Goal: Task Accomplishment & Management: Manage account settings

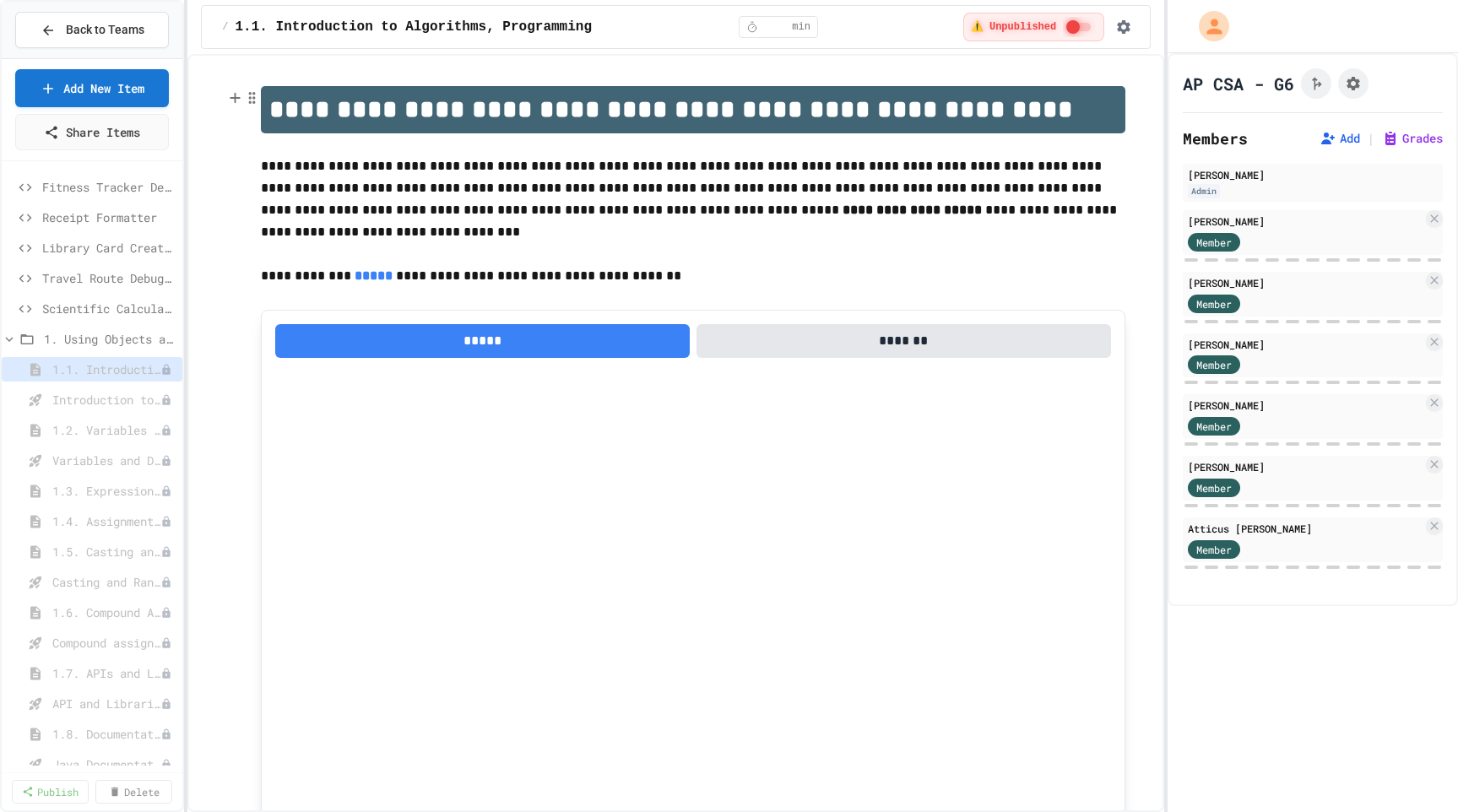
select select "***"
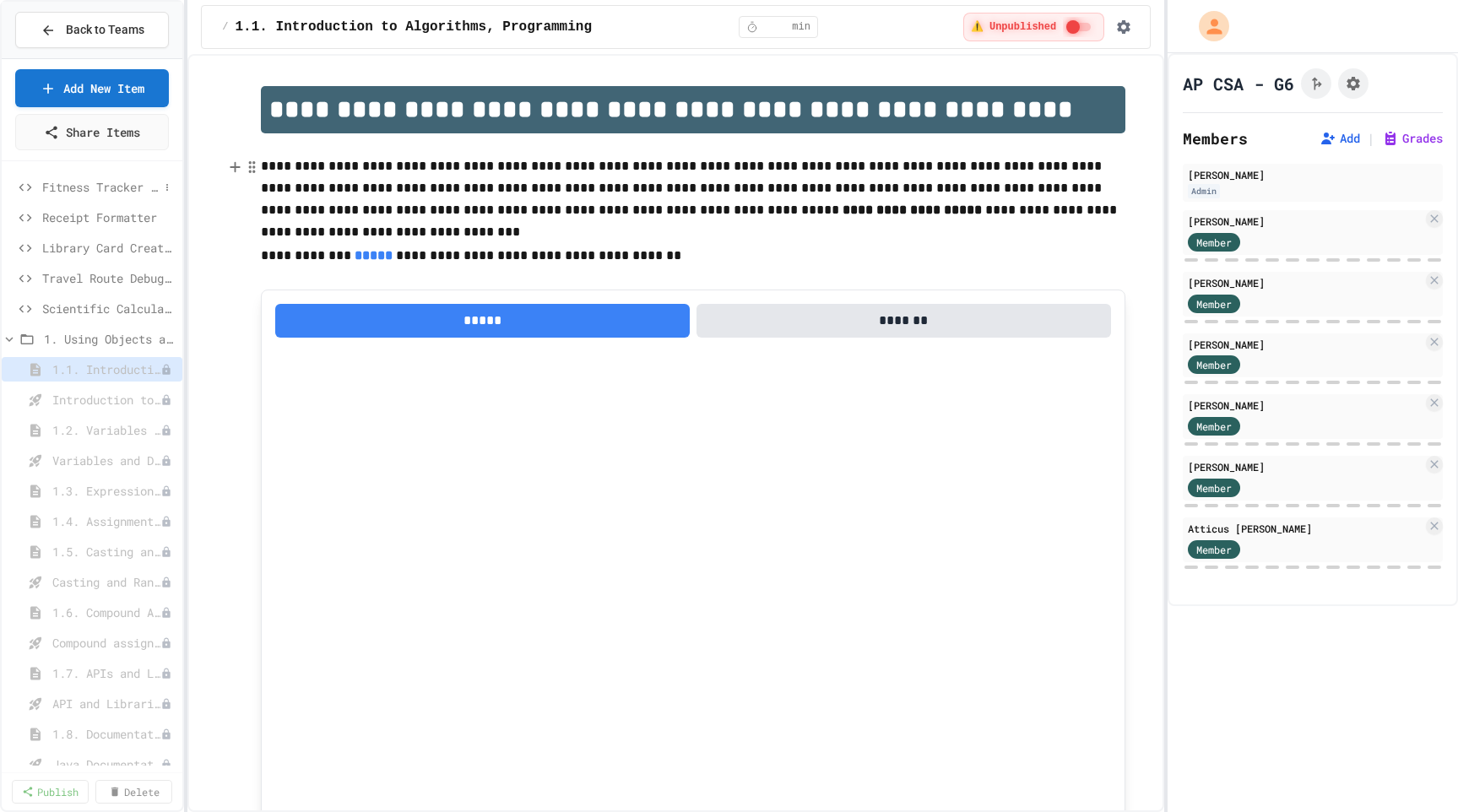
click at [81, 188] on span "Fitness Tracker Debugger" at bounding box center [99, 187] width 116 height 18
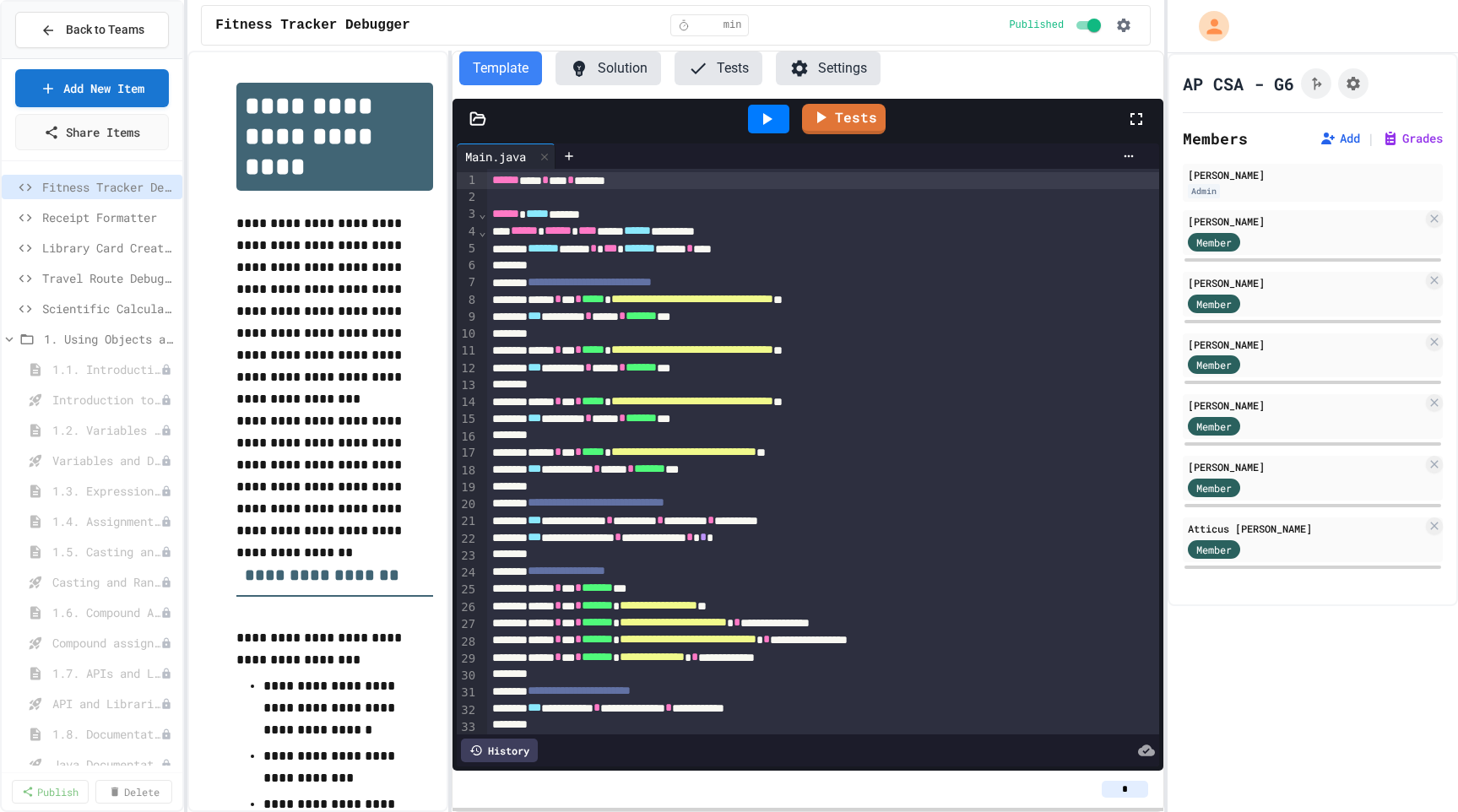
click at [614, 71] on button "Solution" at bounding box center [608, 69] width 105 height 34
click at [106, 488] on span "1.3. Expressions and Output [New]" at bounding box center [98, 491] width 91 height 18
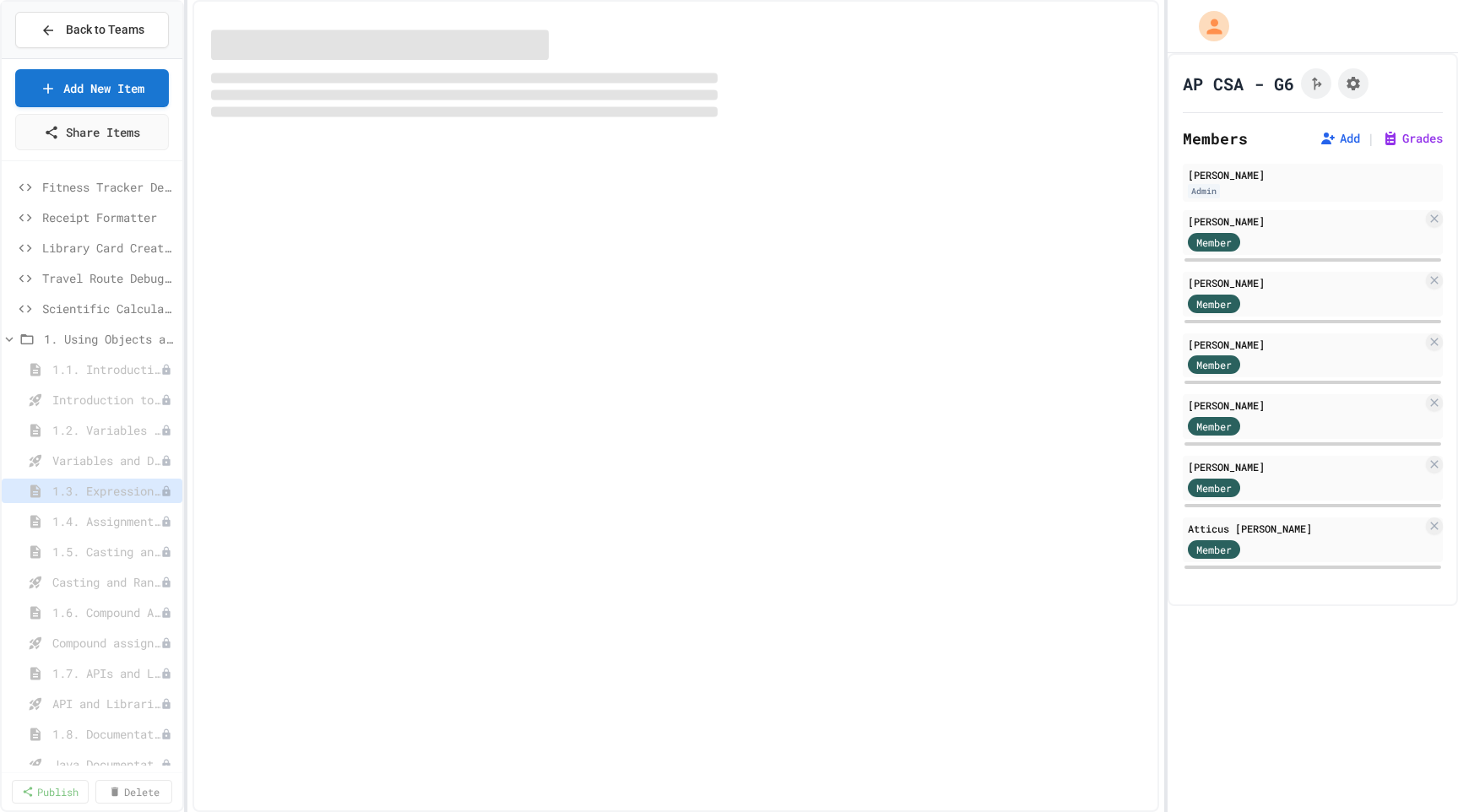
select select "***"
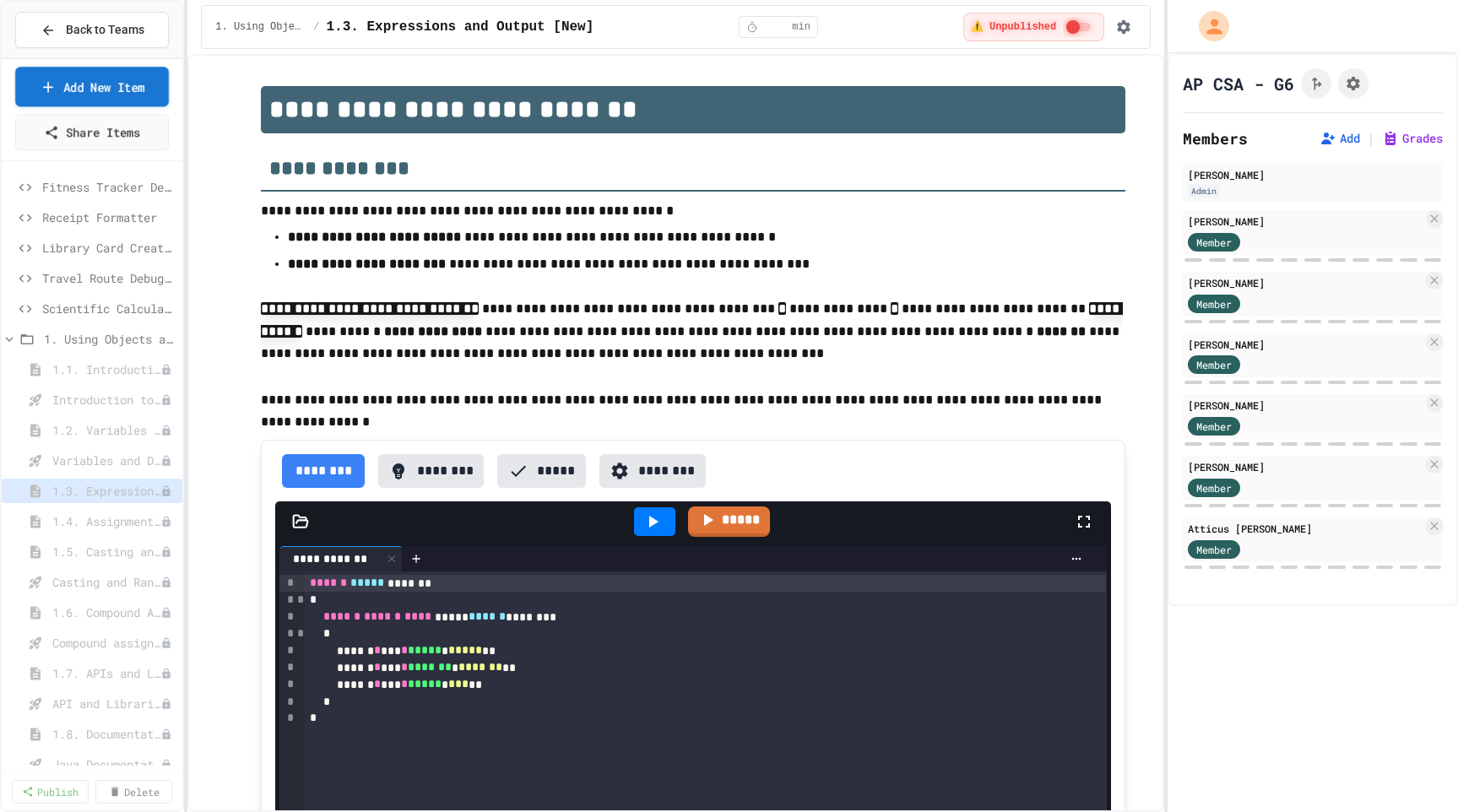
click at [83, 75] on link "Add New Item" at bounding box center [91, 86] width 154 height 40
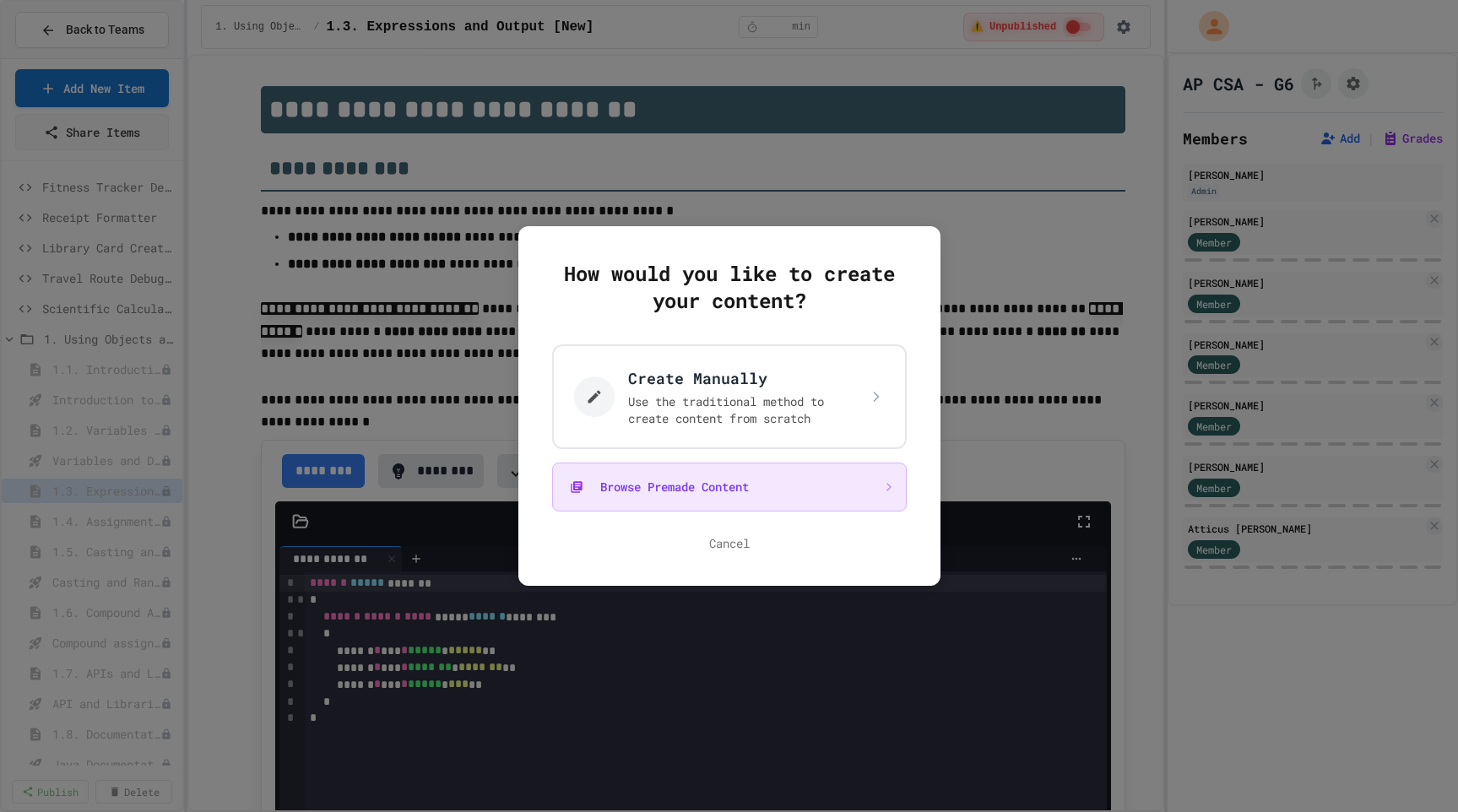
click at [701, 483] on button "Browse Premade Content" at bounding box center [729, 487] width 355 height 49
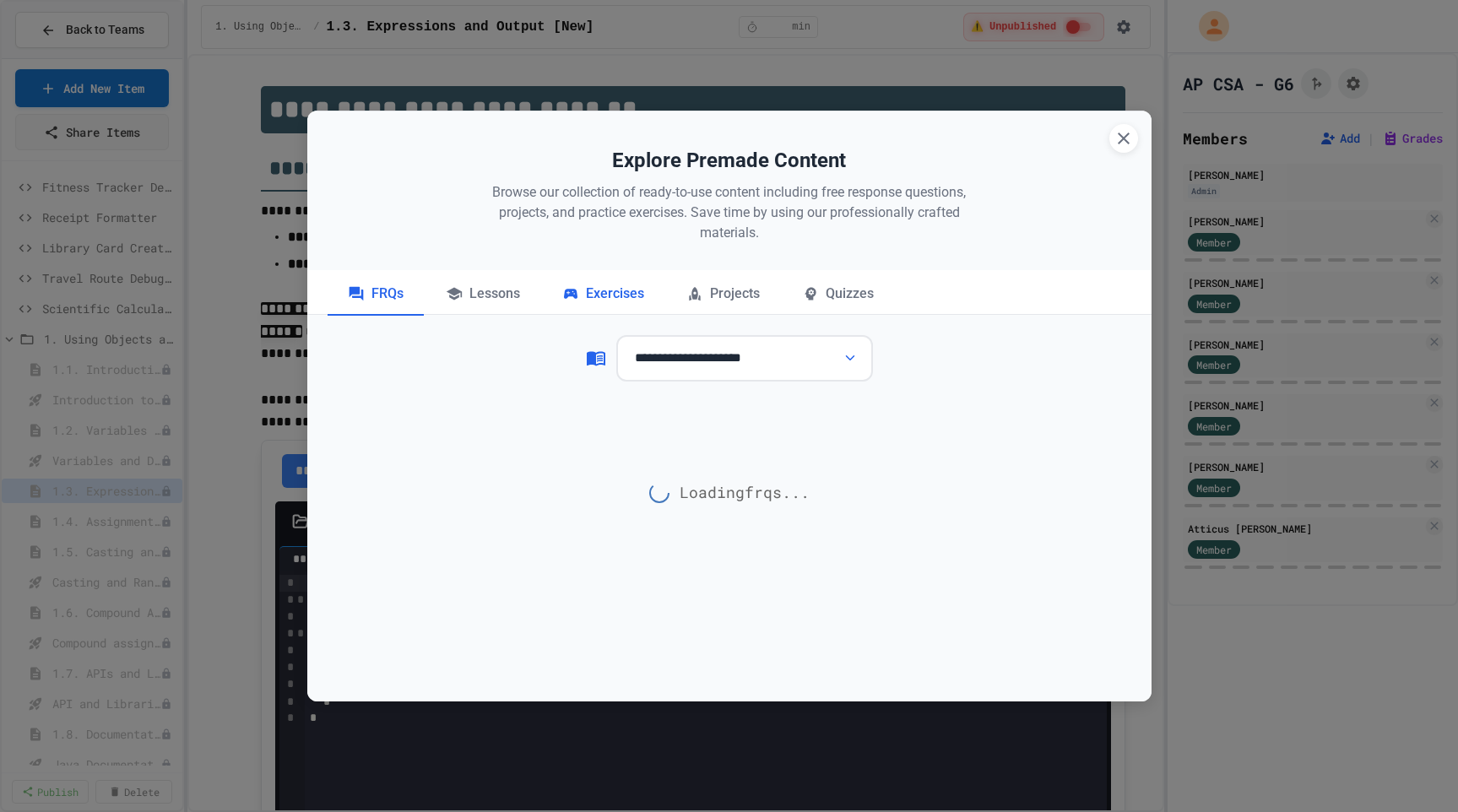
click at [622, 302] on div "Exercises" at bounding box center [603, 294] width 122 height 42
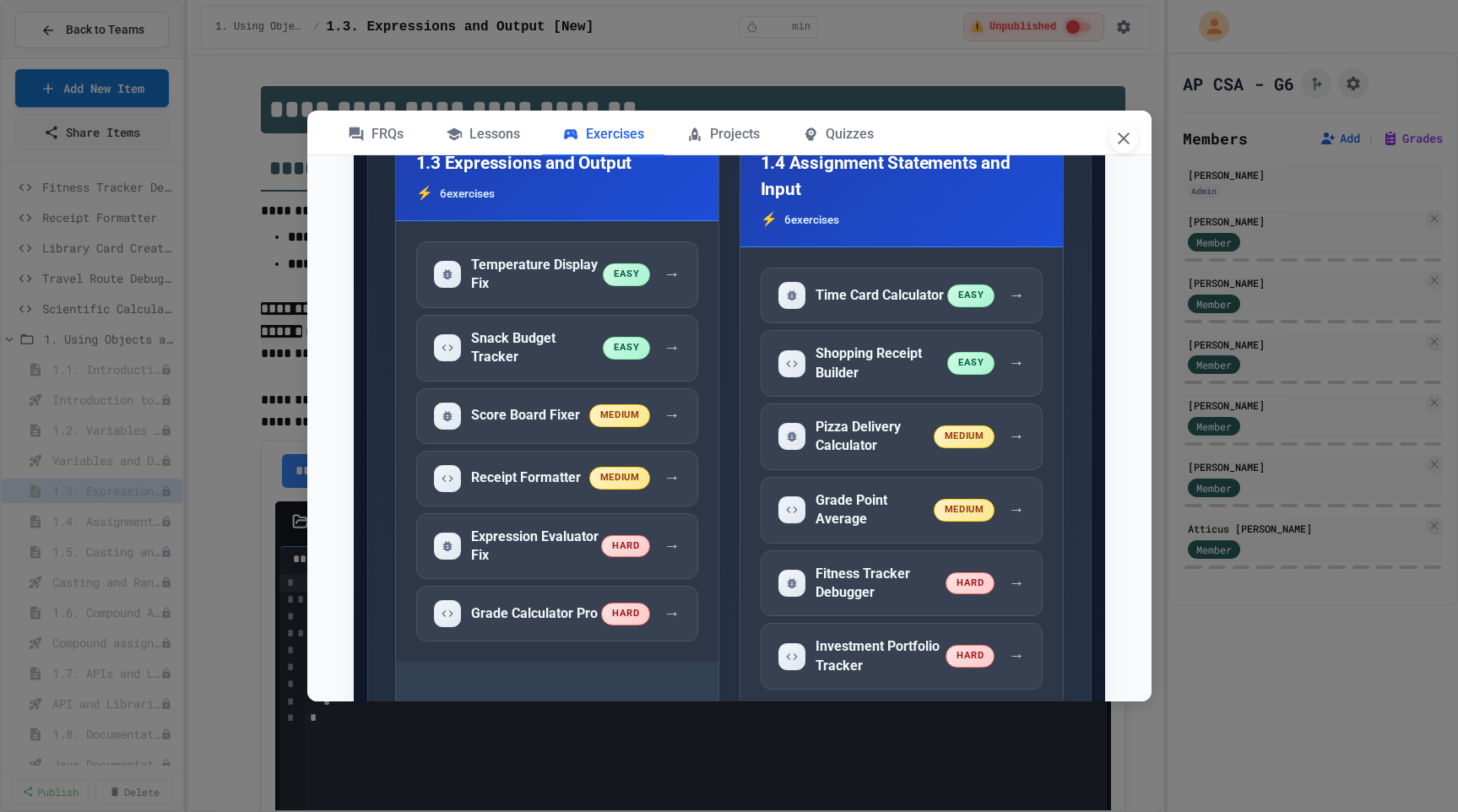
scroll to position [1075, 0]
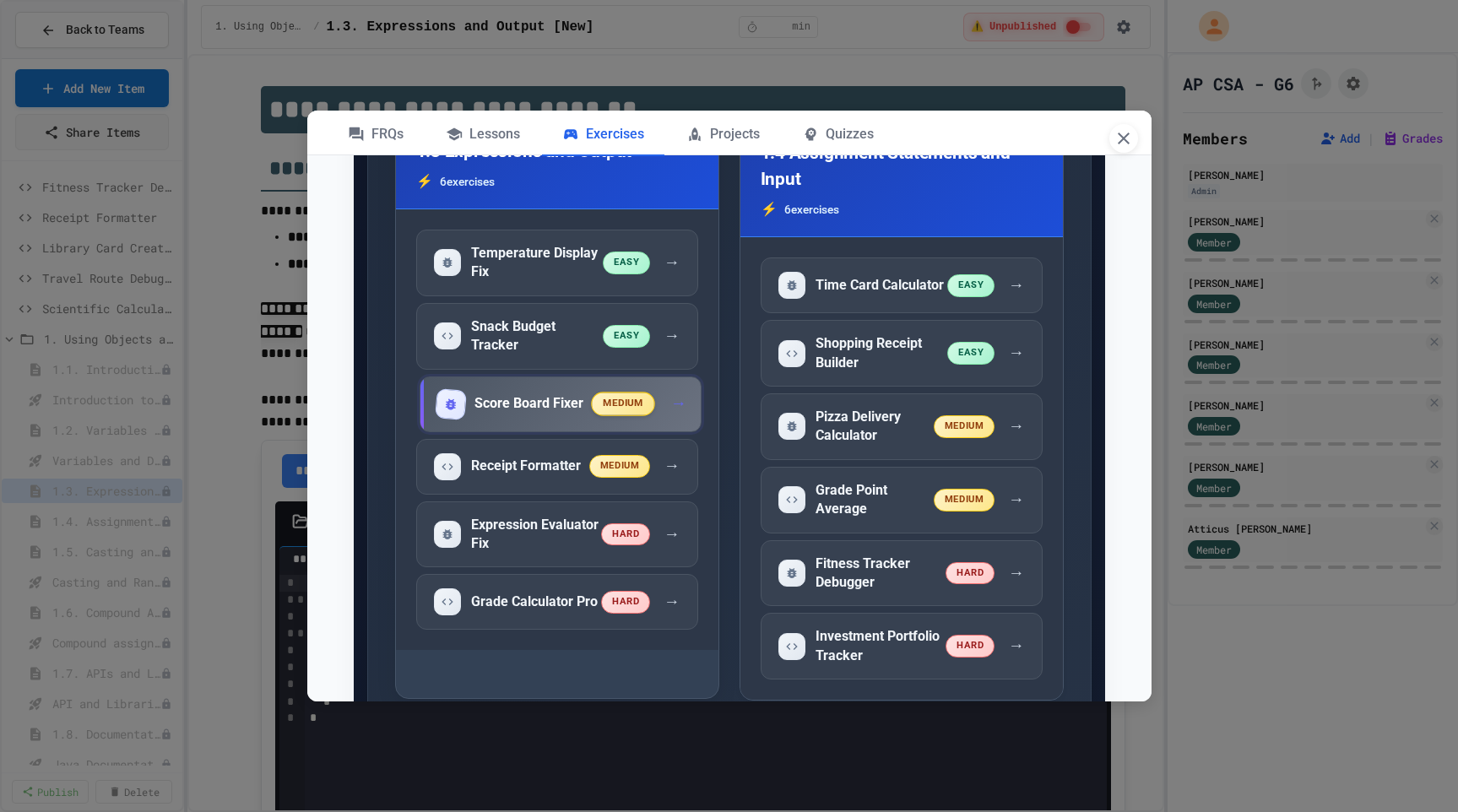
click at [533, 416] on div "Score Board Fixer" at bounding box center [515, 404] width 155 height 27
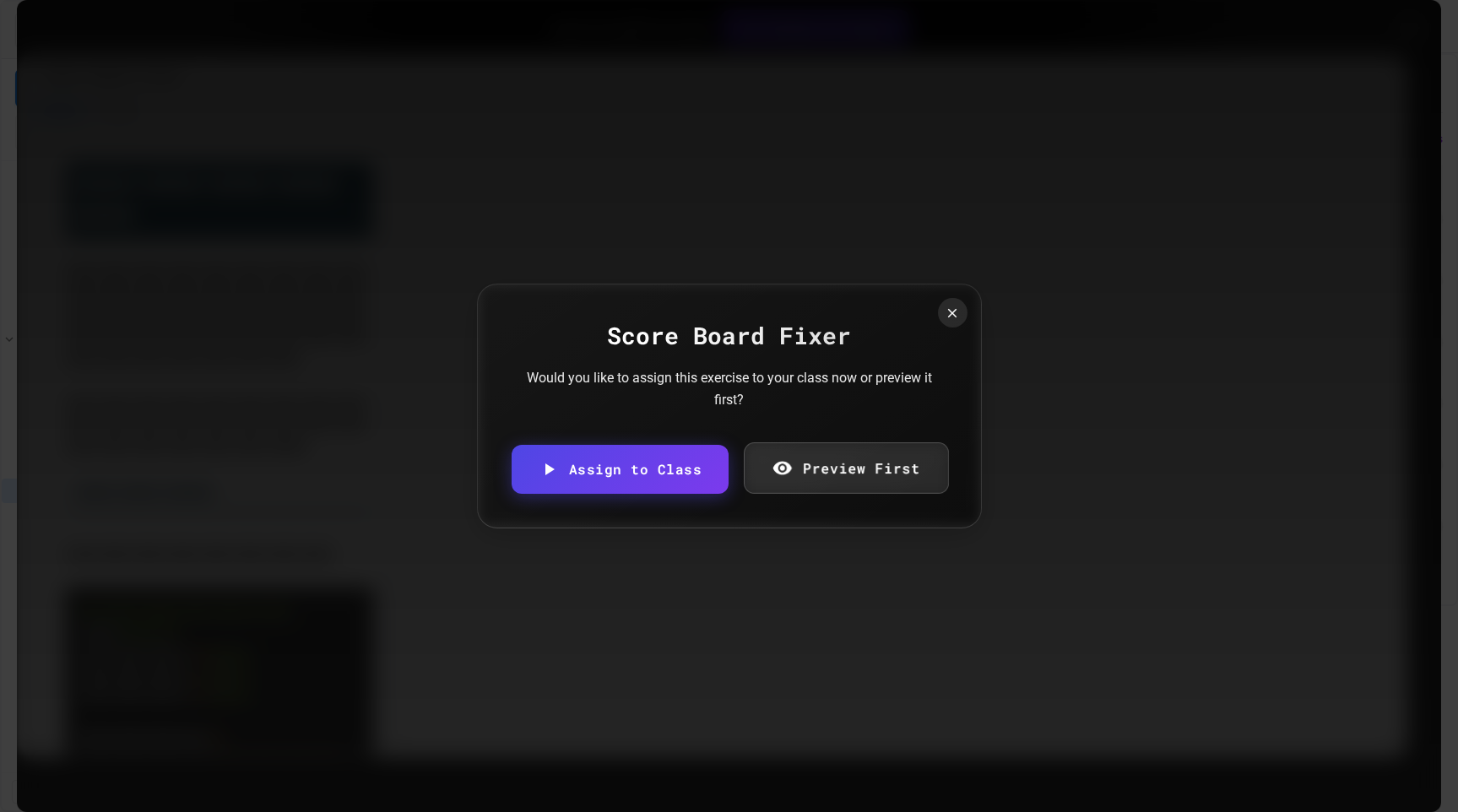
click at [882, 479] on link "Preview First" at bounding box center [847, 468] width 205 height 52
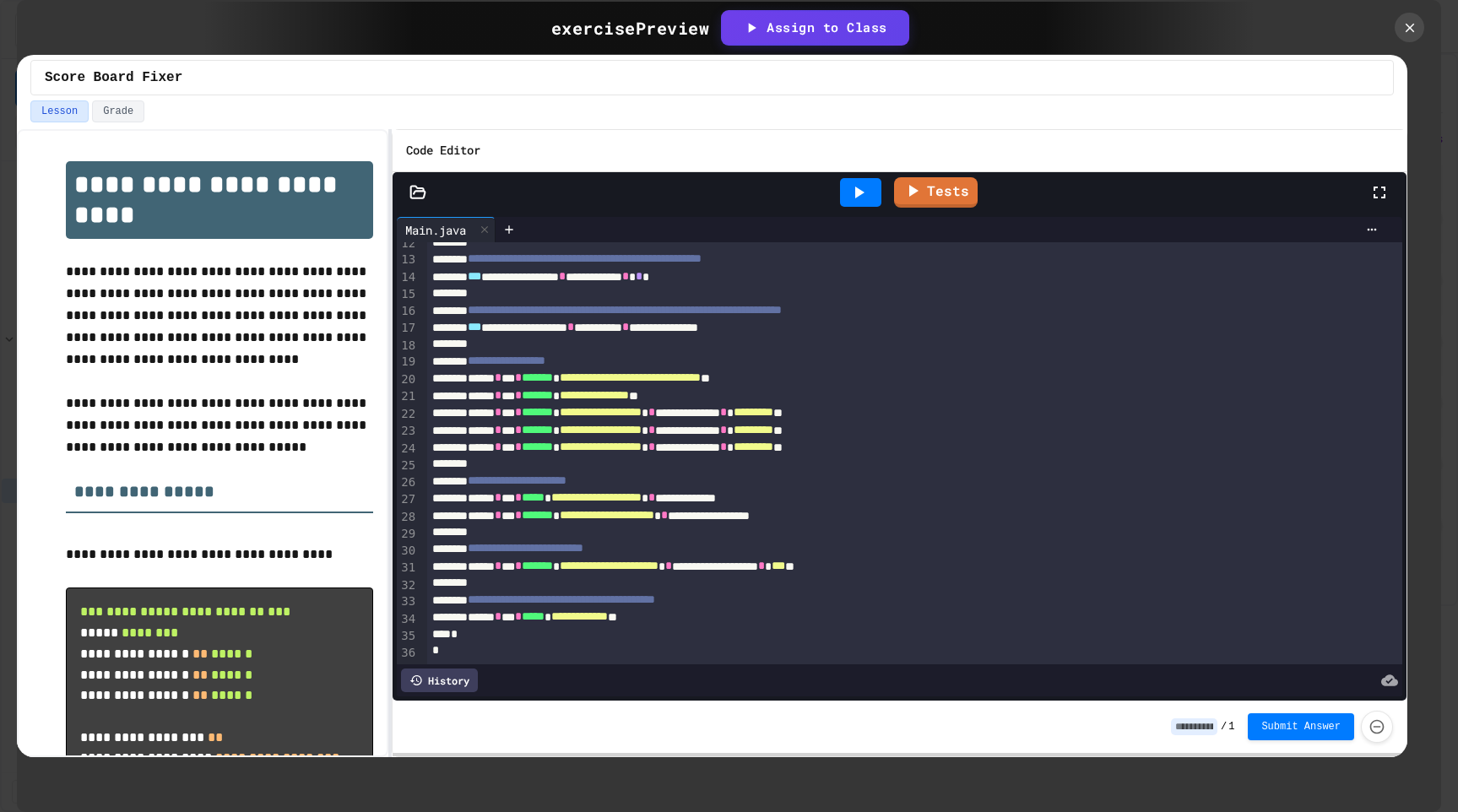
scroll to position [0, 0]
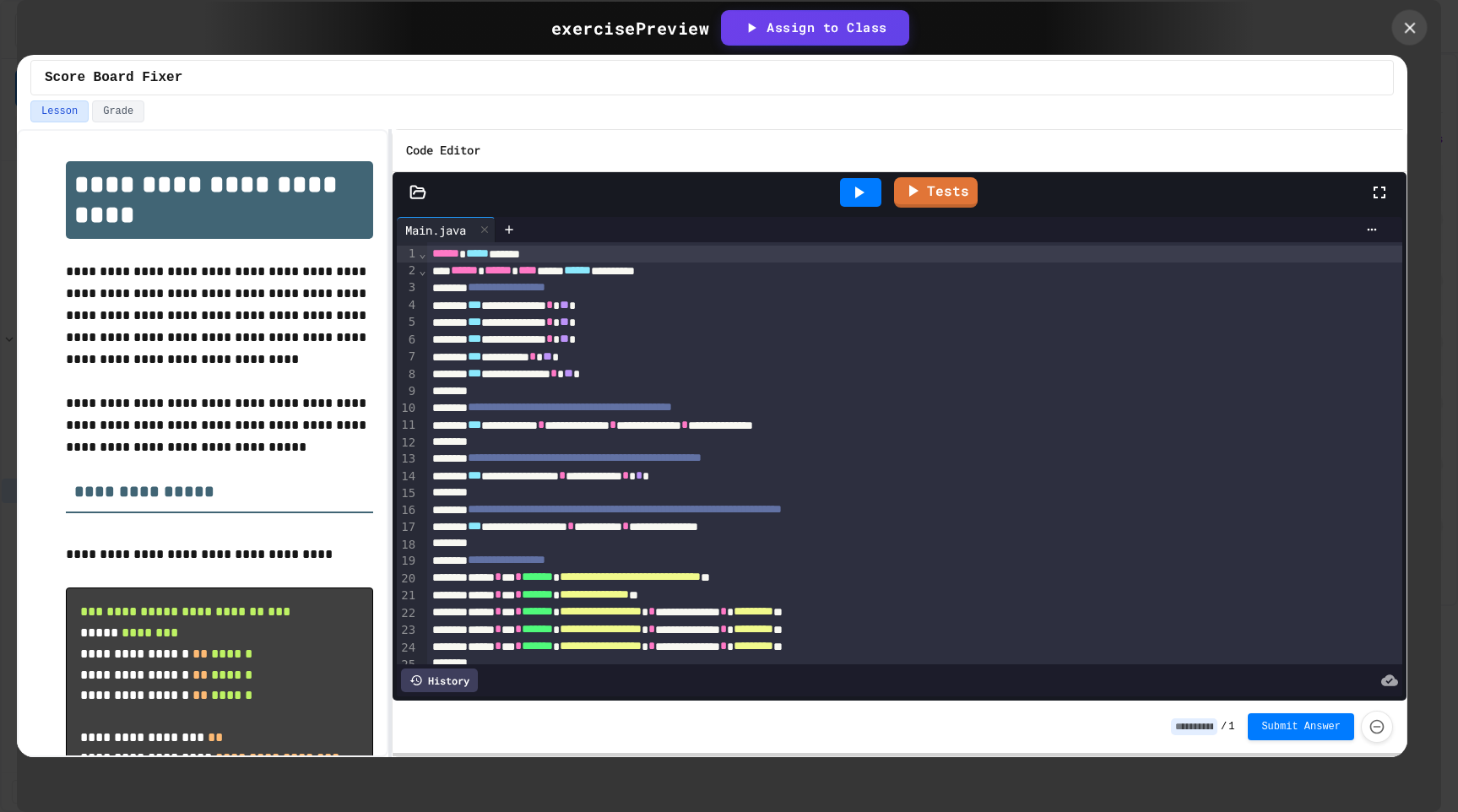
click at [1402, 29] on icon at bounding box center [1410, 28] width 19 height 19
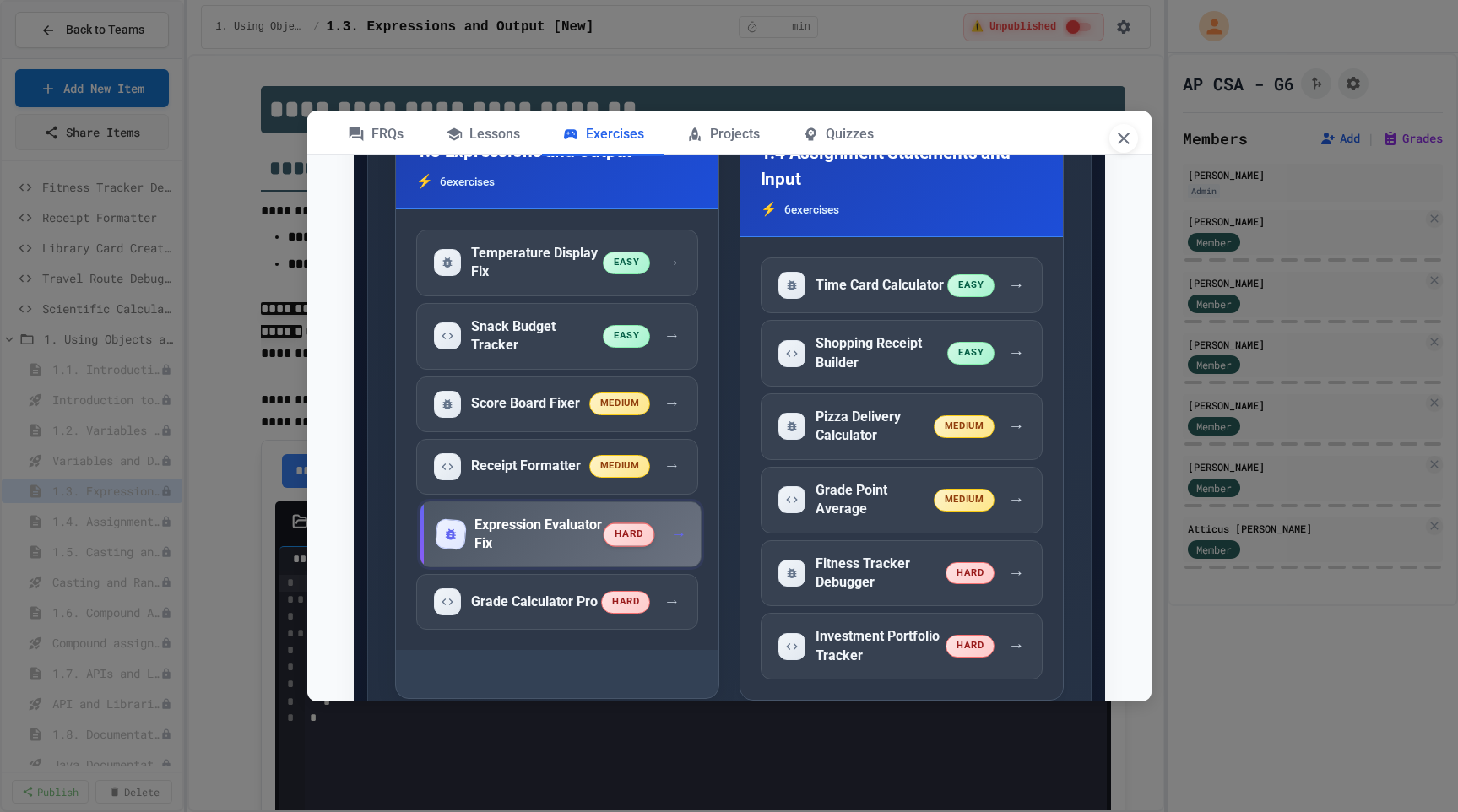
click at [543, 520] on h5 "Expression Evaluator Fix" at bounding box center [541, 535] width 131 height 38
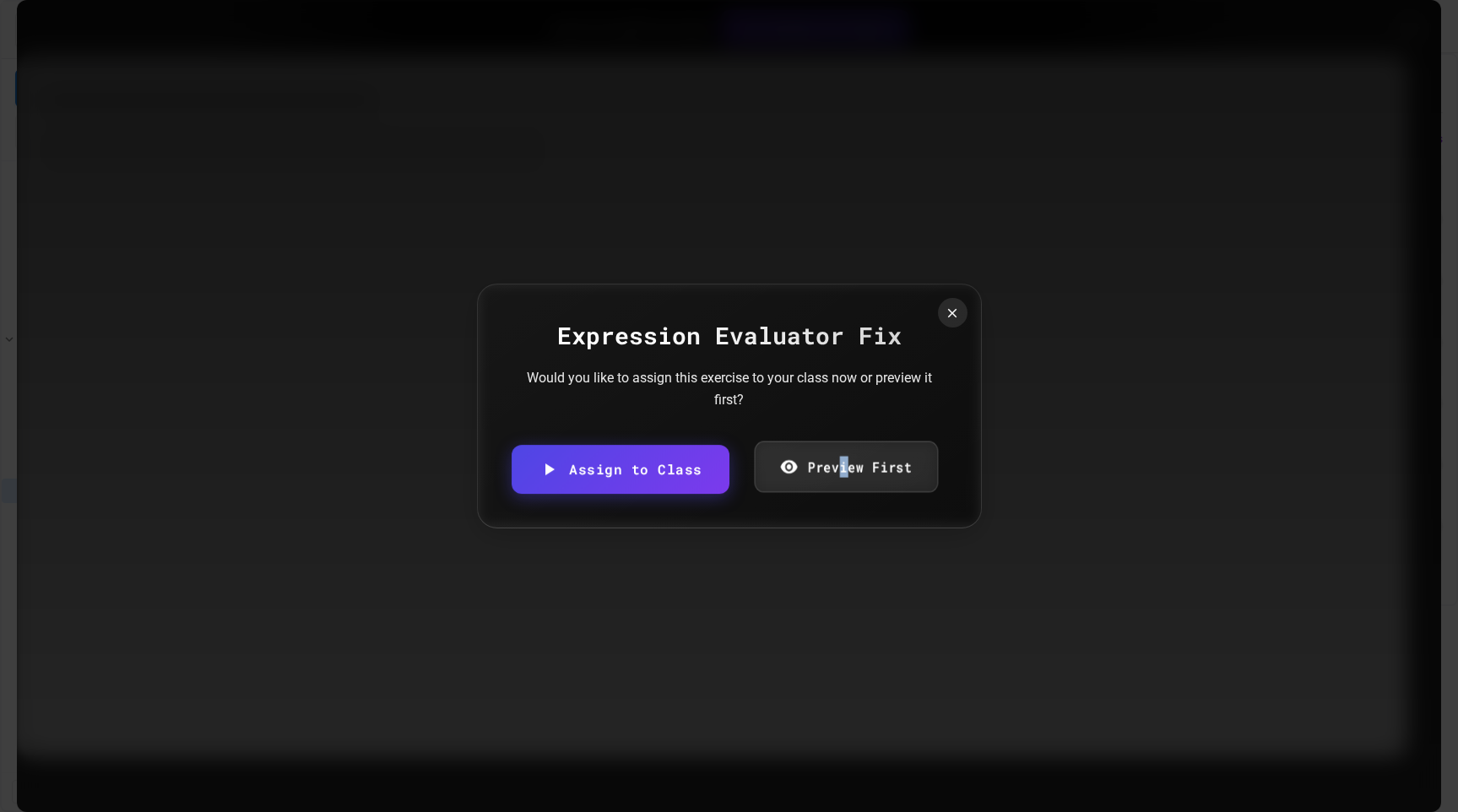
click at [842, 466] on link "Preview First" at bounding box center [847, 467] width 183 height 52
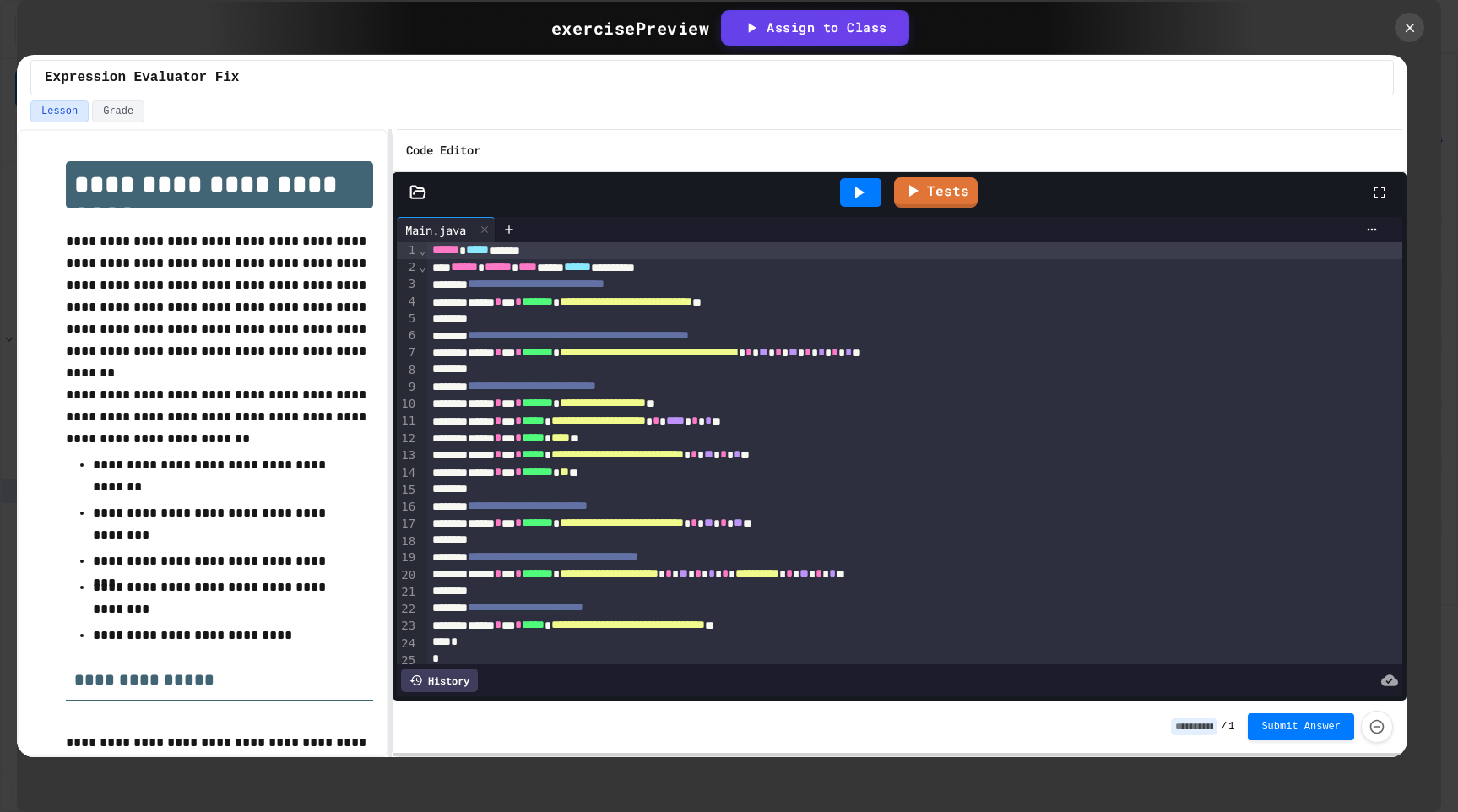
scroll to position [11, 0]
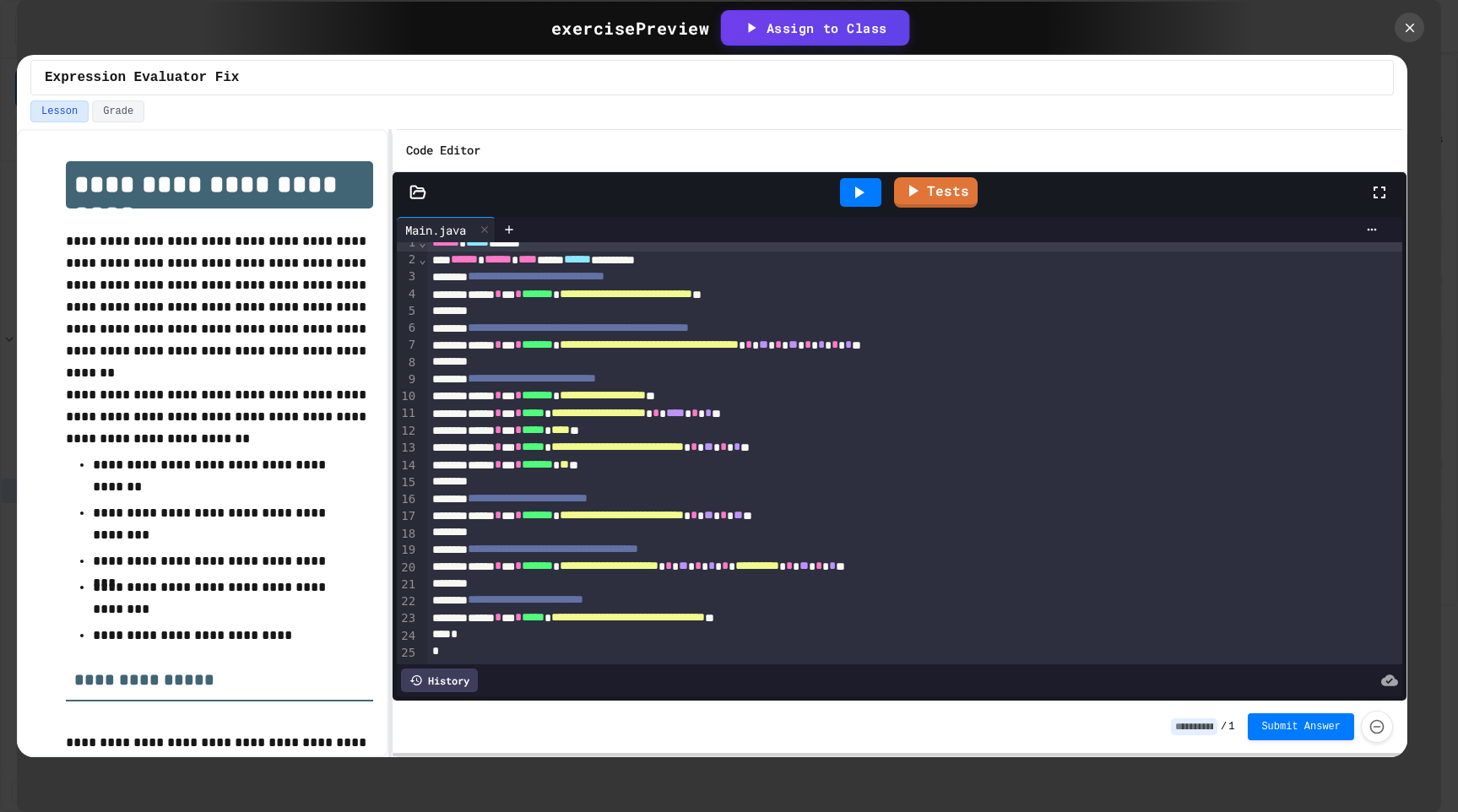
click at [807, 37] on button "Assign to Class" at bounding box center [815, 27] width 185 height 32
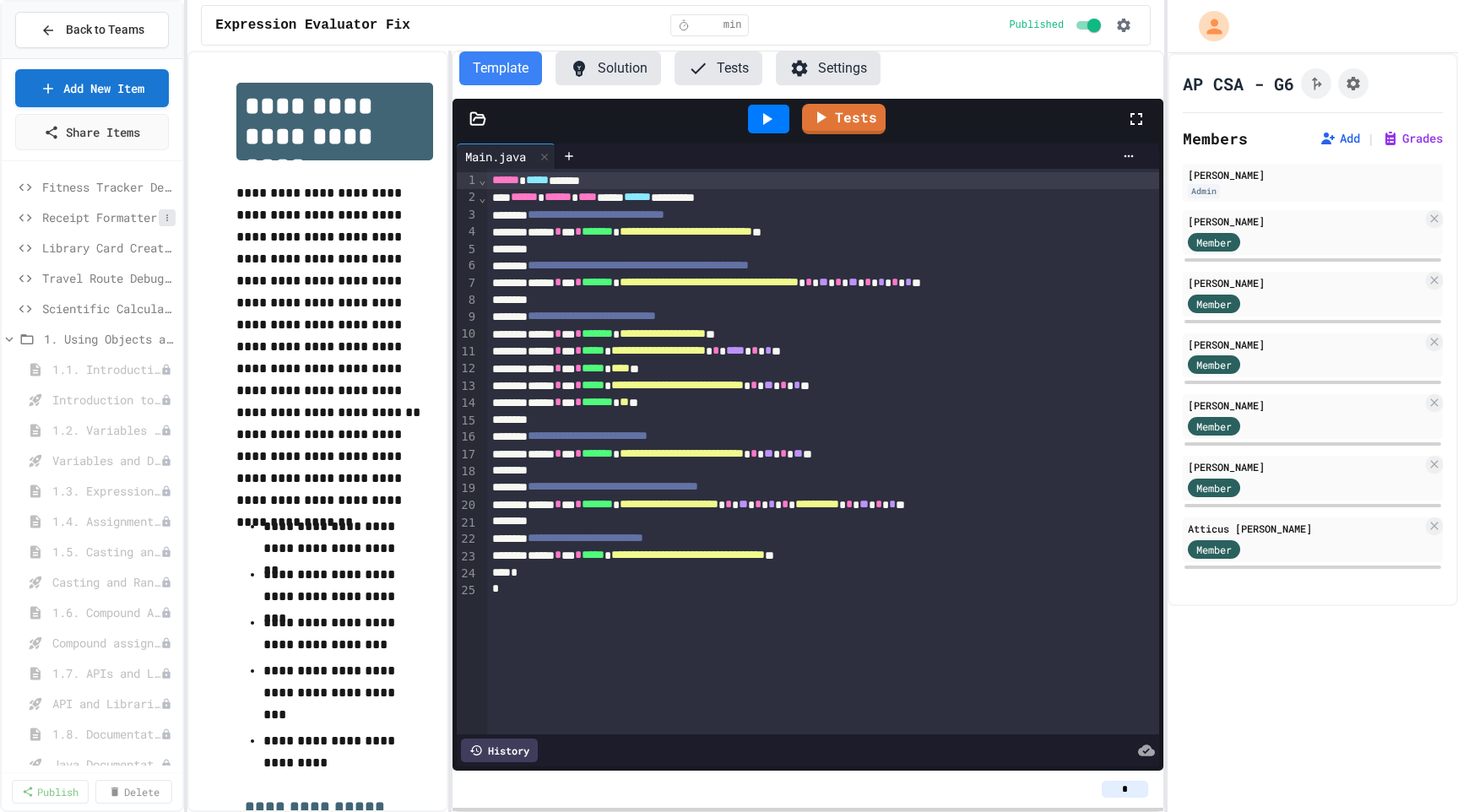
click at [166, 220] on icon at bounding box center [167, 218] width 10 height 10
click at [135, 268] on button "Unpublish" at bounding box center [121, 279] width 106 height 31
click at [88, 216] on span "Receipt Formatter" at bounding box center [92, 218] width 101 height 18
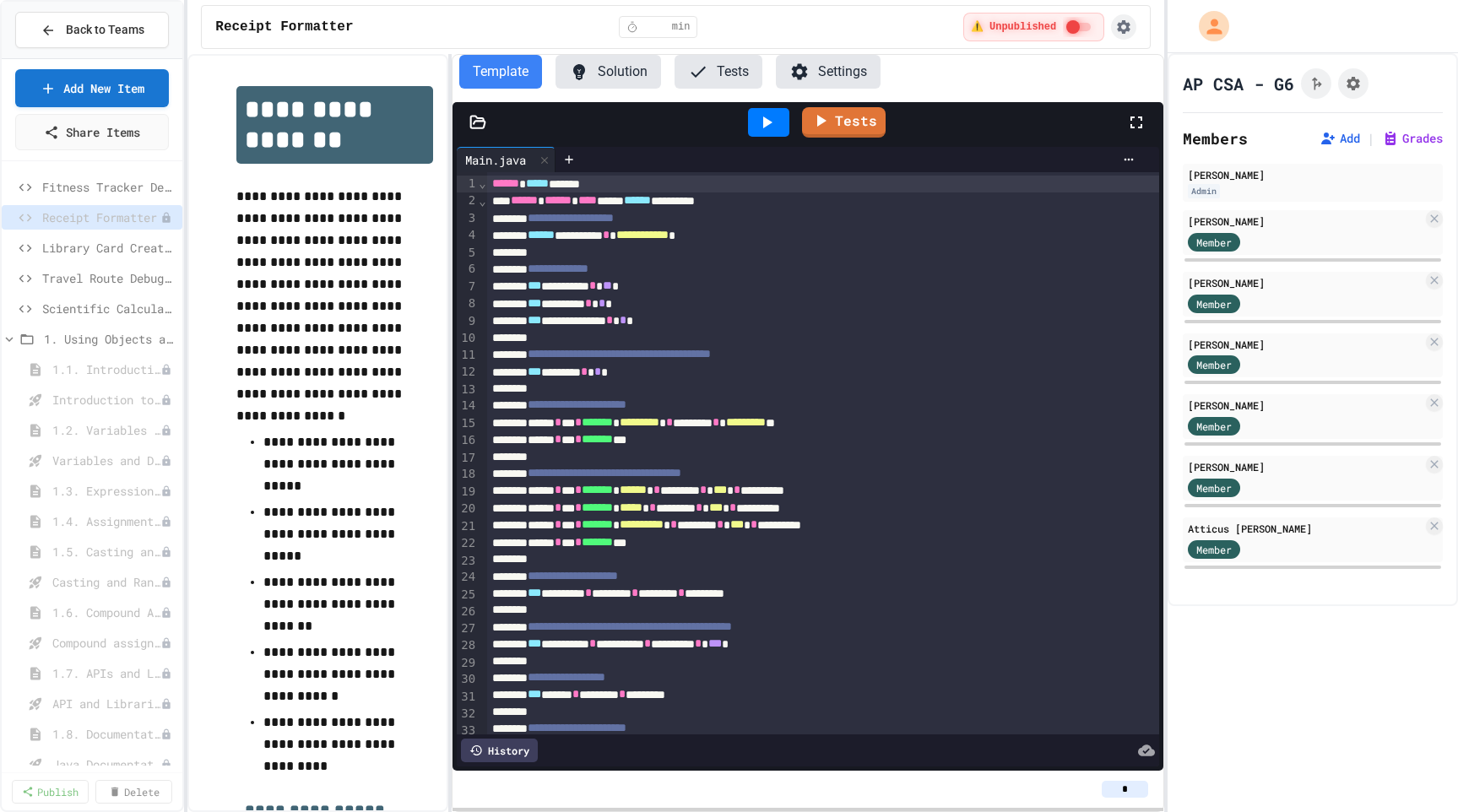
click at [1125, 26] on icon "button" at bounding box center [1123, 27] width 17 height 17
click at [906, 71] on div at bounding box center [729, 406] width 1458 height 812
click at [857, 71] on button "Settings" at bounding box center [828, 72] width 104 height 34
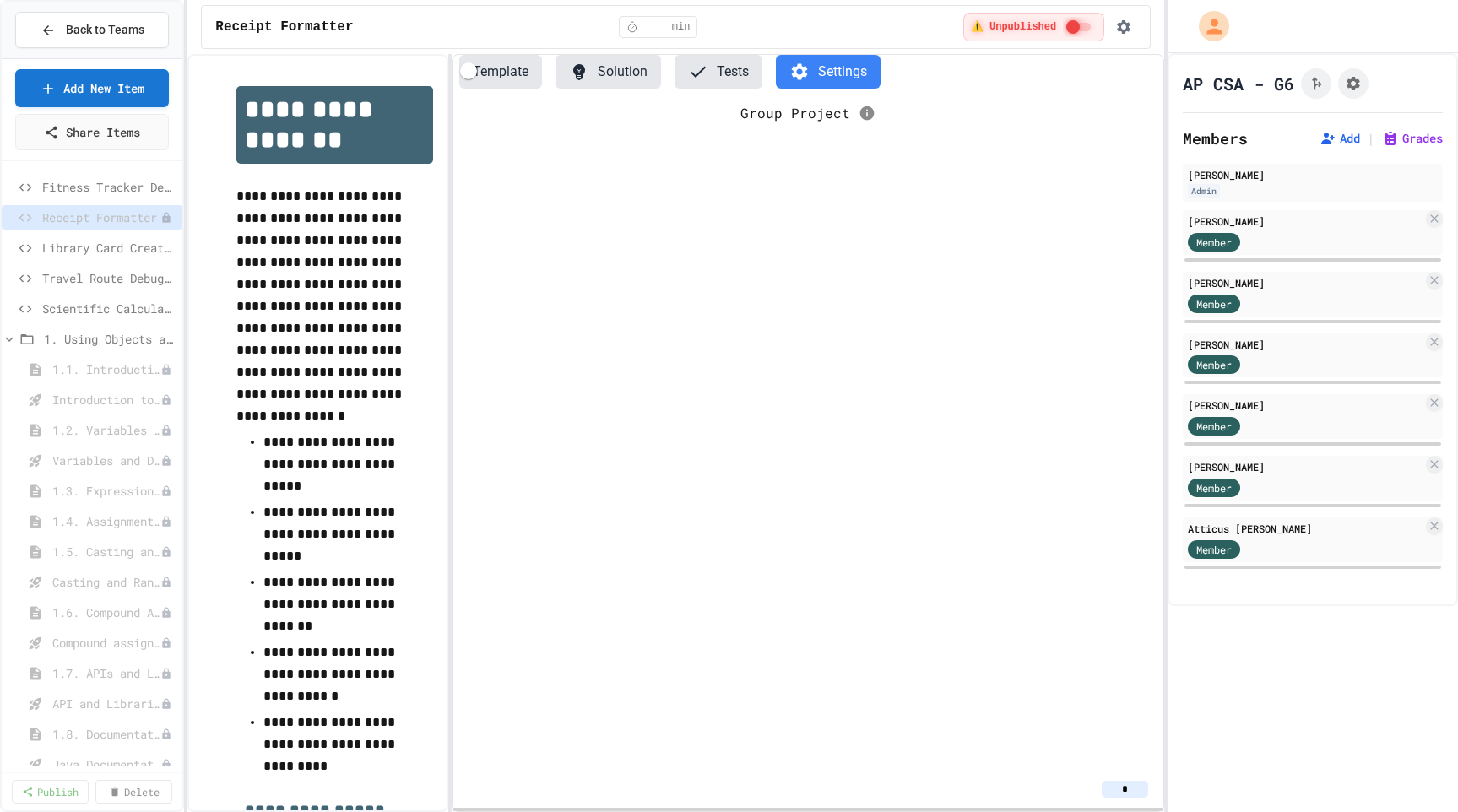
click at [504, 76] on button "Template" at bounding box center [500, 72] width 82 height 34
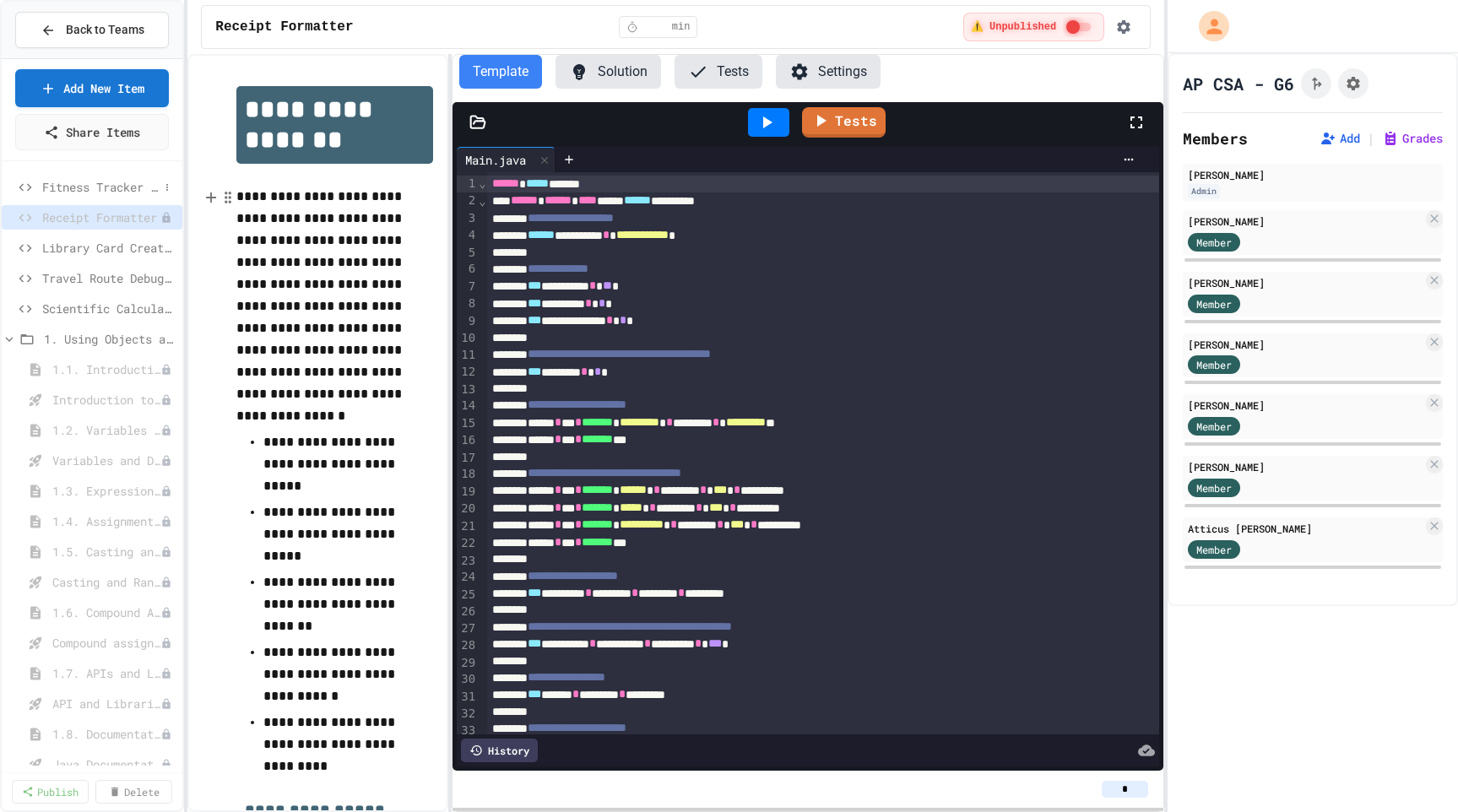
click at [129, 184] on span "Fitness Tracker Debugger" at bounding box center [99, 187] width 116 height 18
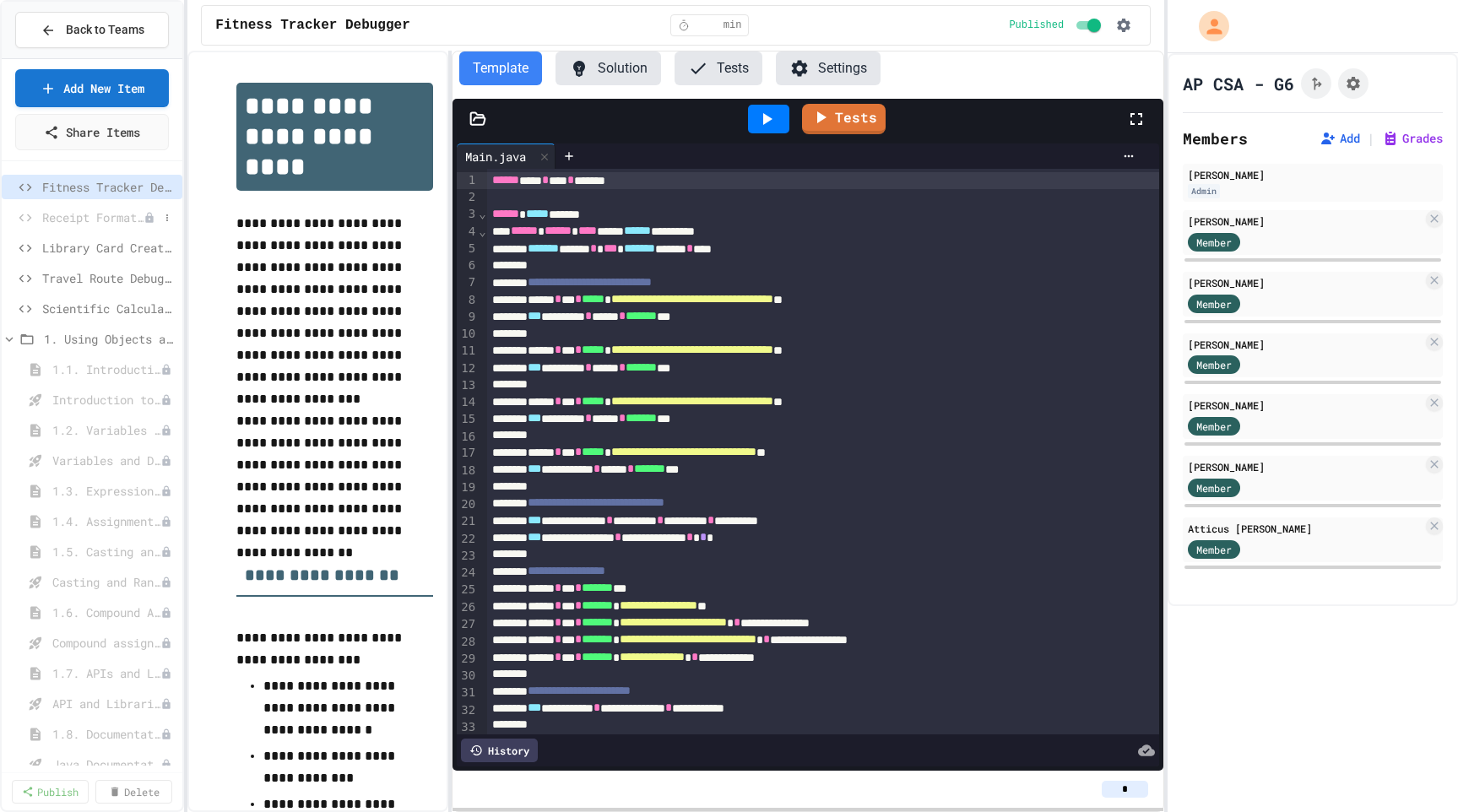
click at [89, 218] on span "Receipt Formatter" at bounding box center [92, 218] width 101 height 18
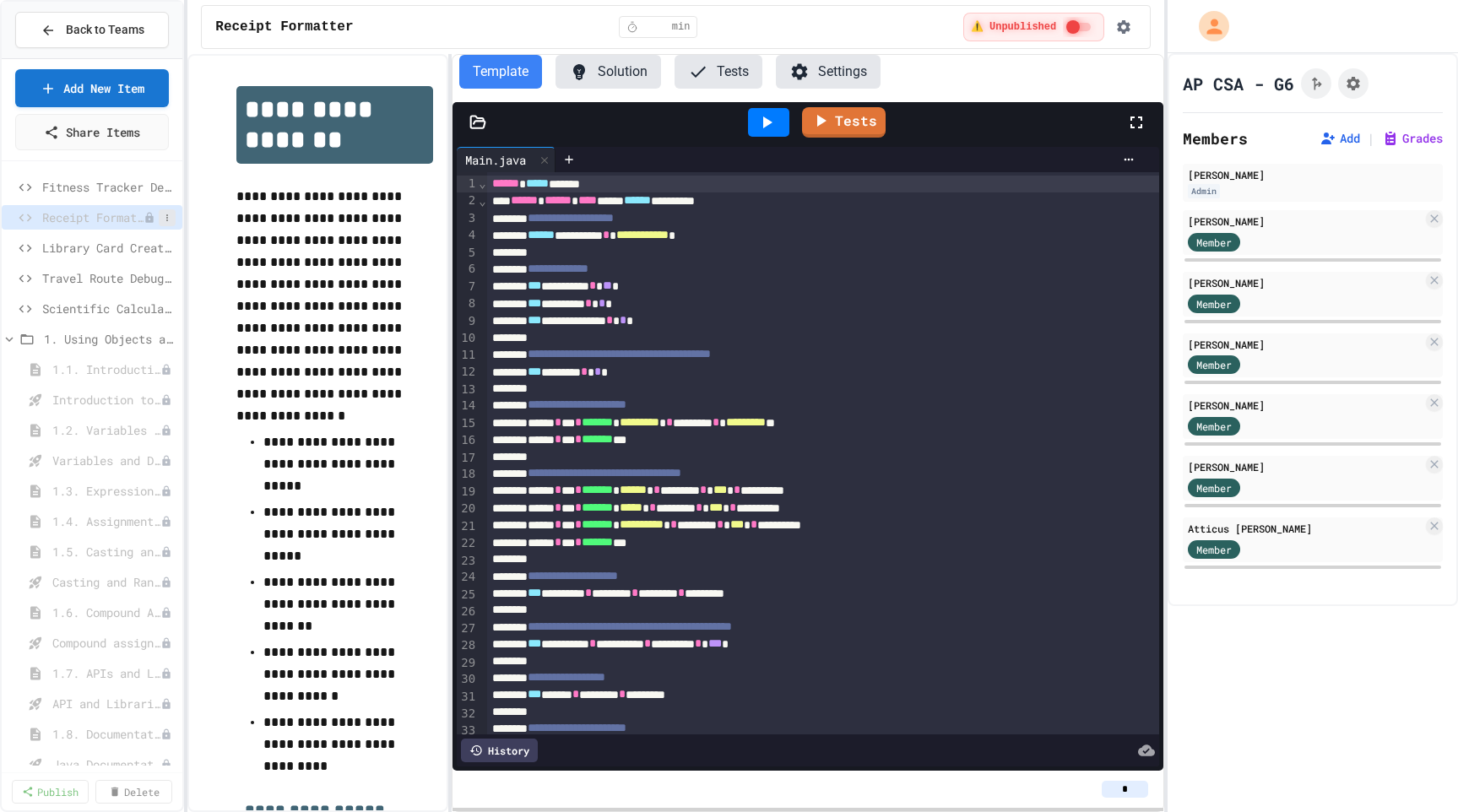
click at [169, 217] on icon at bounding box center [167, 218] width 10 height 10
drag, startPoint x: 132, startPoint y: 329, endPoint x: 124, endPoint y: 312, distance: 18.8
click at [124, 312] on div "Rename Publish Delete" at bounding box center [121, 279] width 108 height 99
click at [124, 312] on button "Delete" at bounding box center [121, 310] width 106 height 31
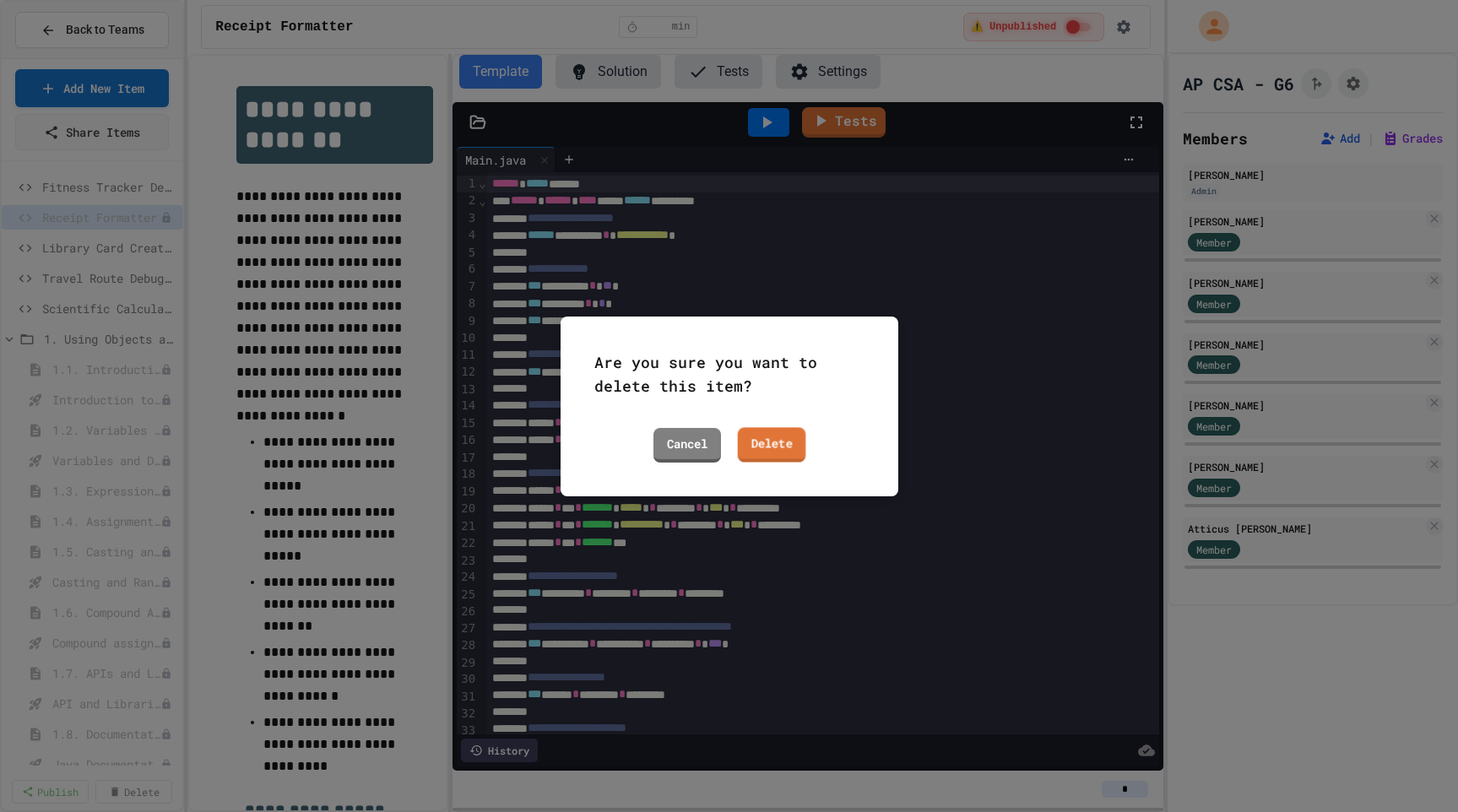
click at [762, 428] on link "Delete" at bounding box center [771, 444] width 69 height 35
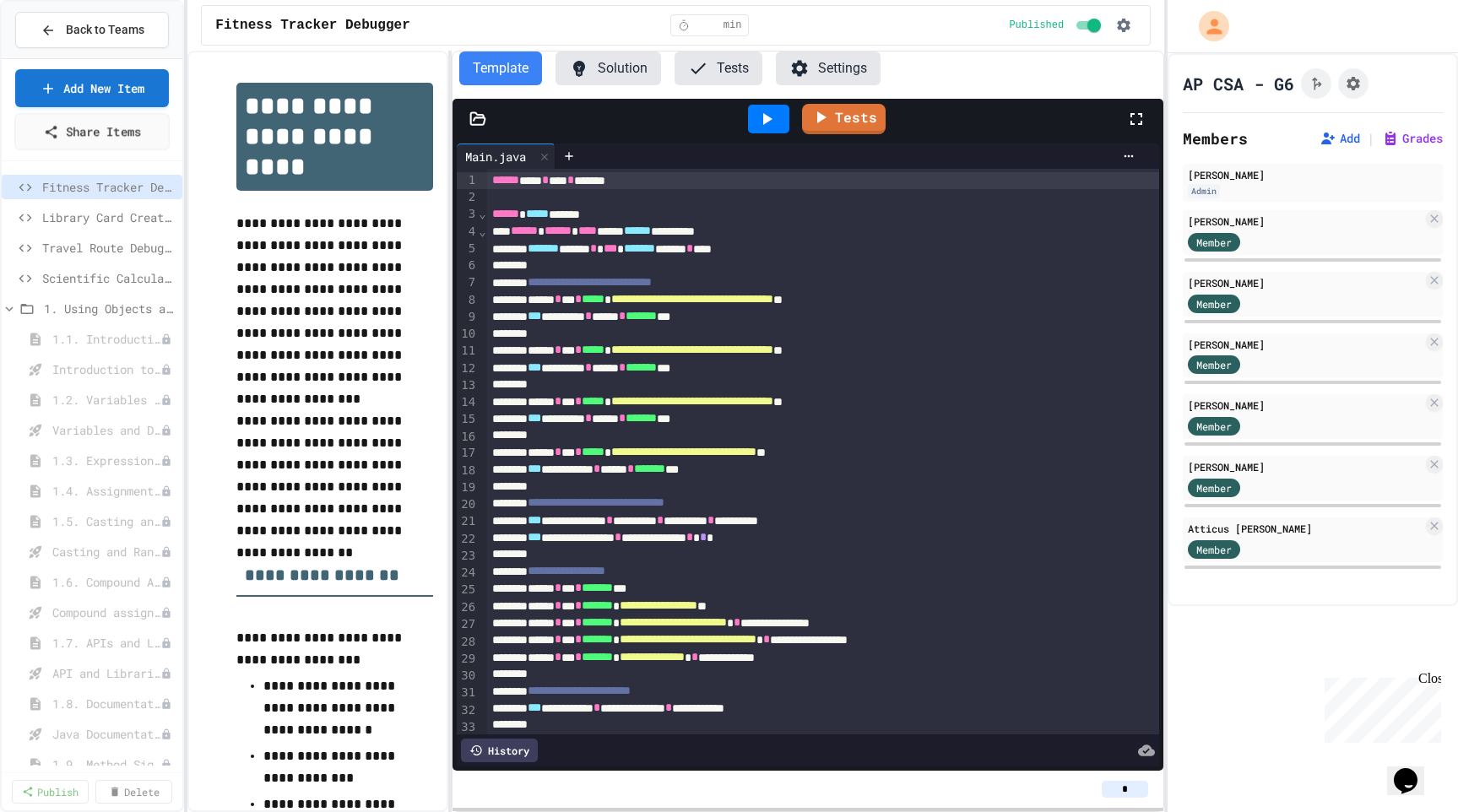
click at [104, 81] on link "Add New Item" at bounding box center [91, 88] width 154 height 38
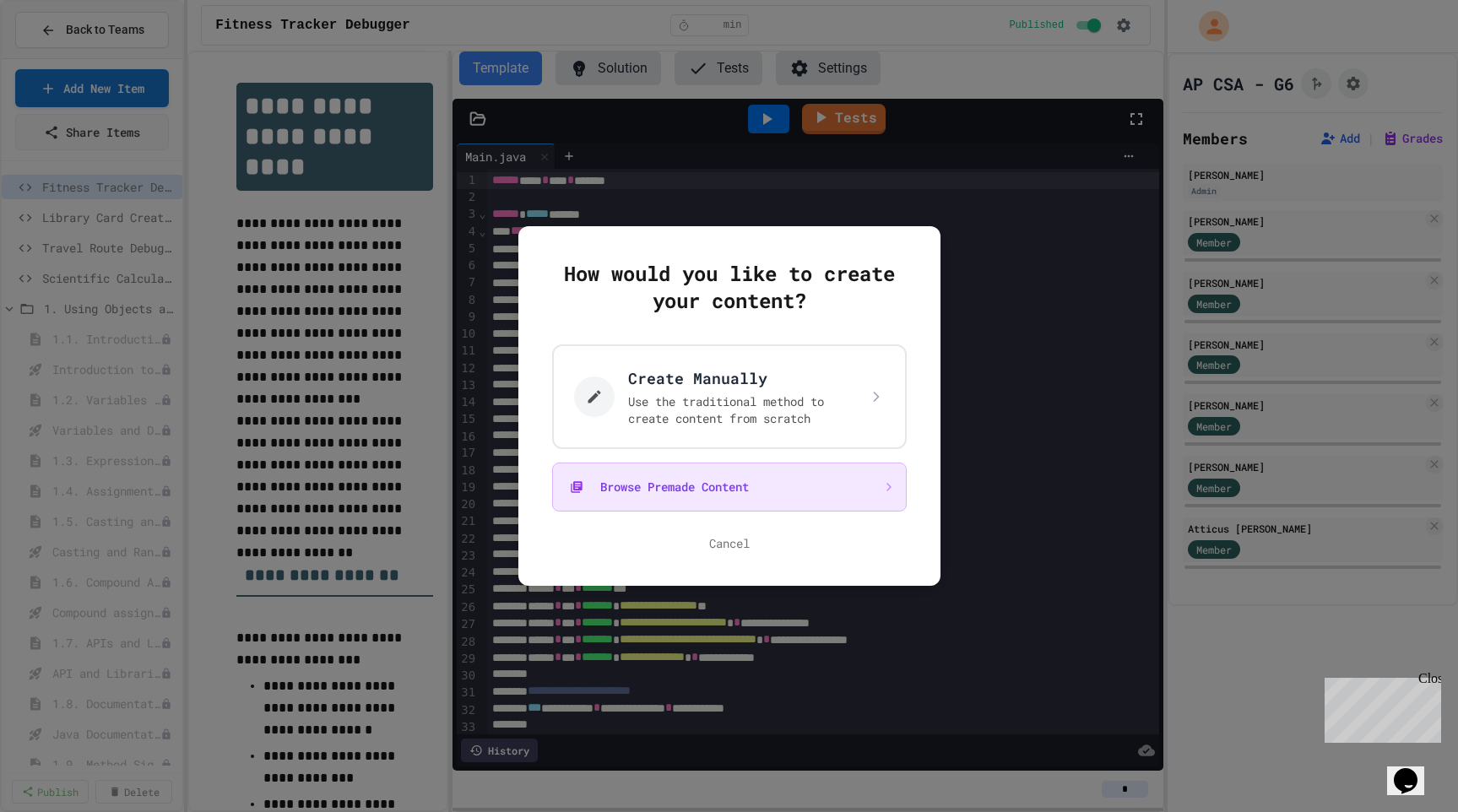
click at [719, 490] on button "Browse Premade Content" at bounding box center [729, 487] width 355 height 49
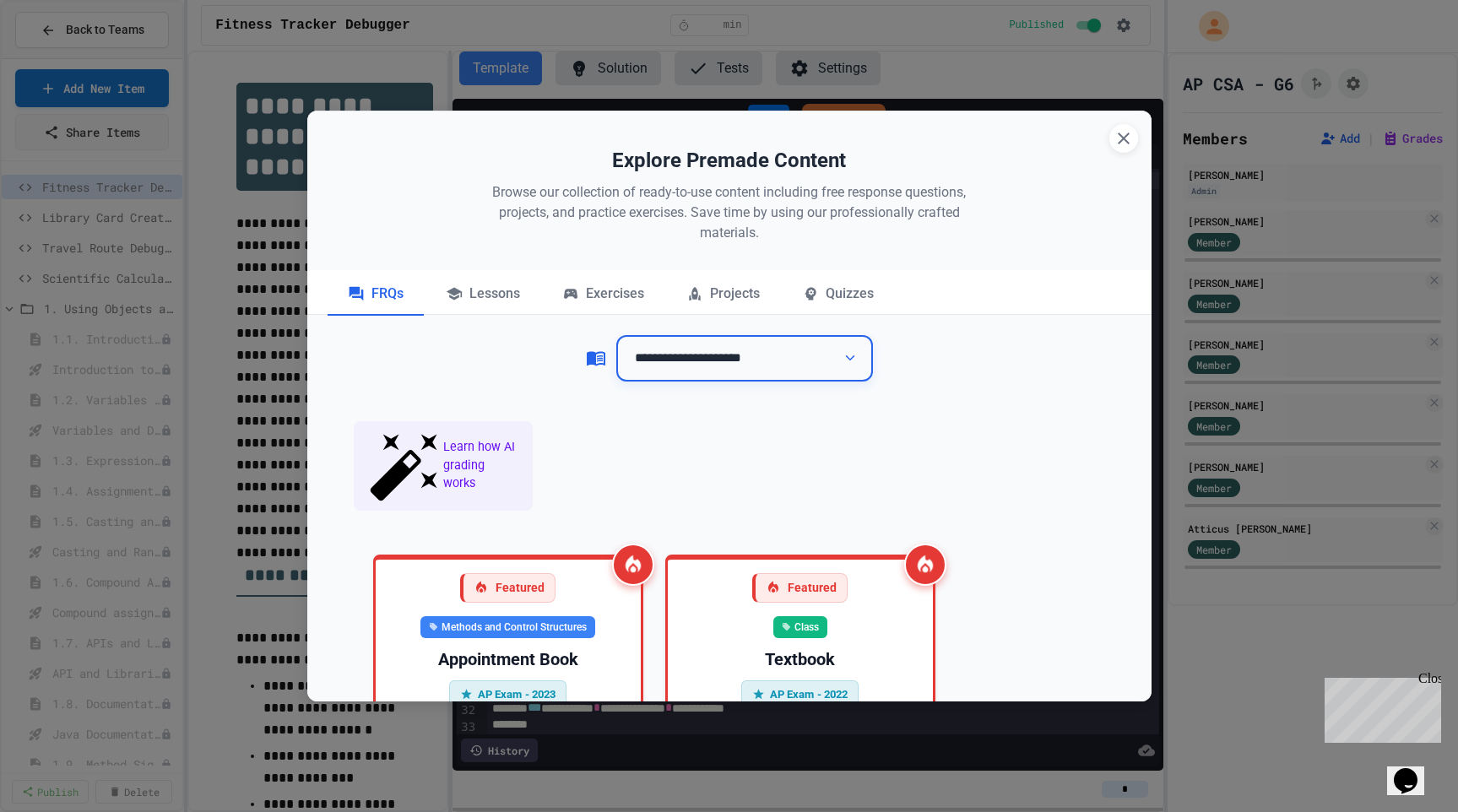
click at [715, 367] on select "**********" at bounding box center [744, 358] width 256 height 47
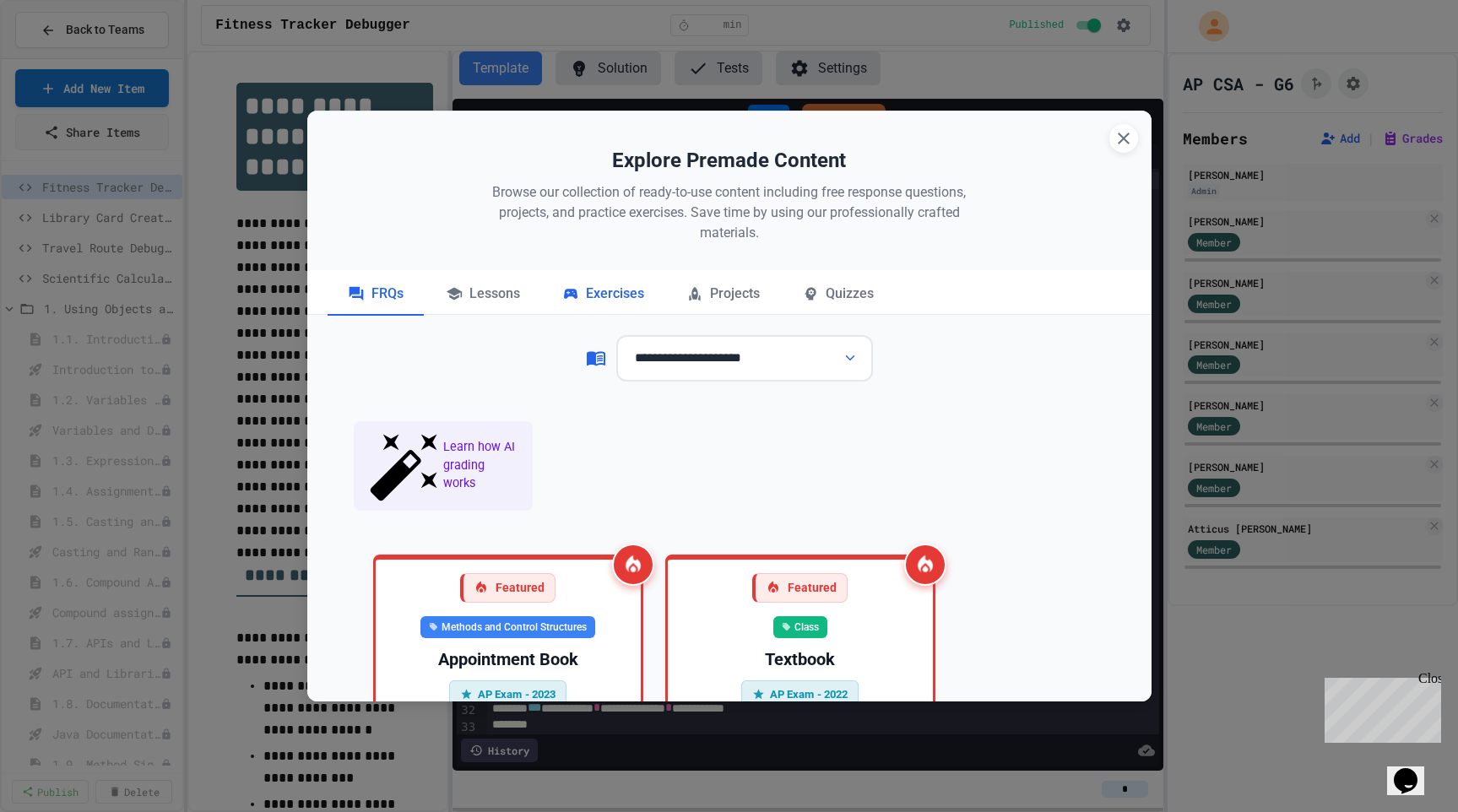
click at [621, 294] on div "Exercises" at bounding box center [603, 294] width 122 height 42
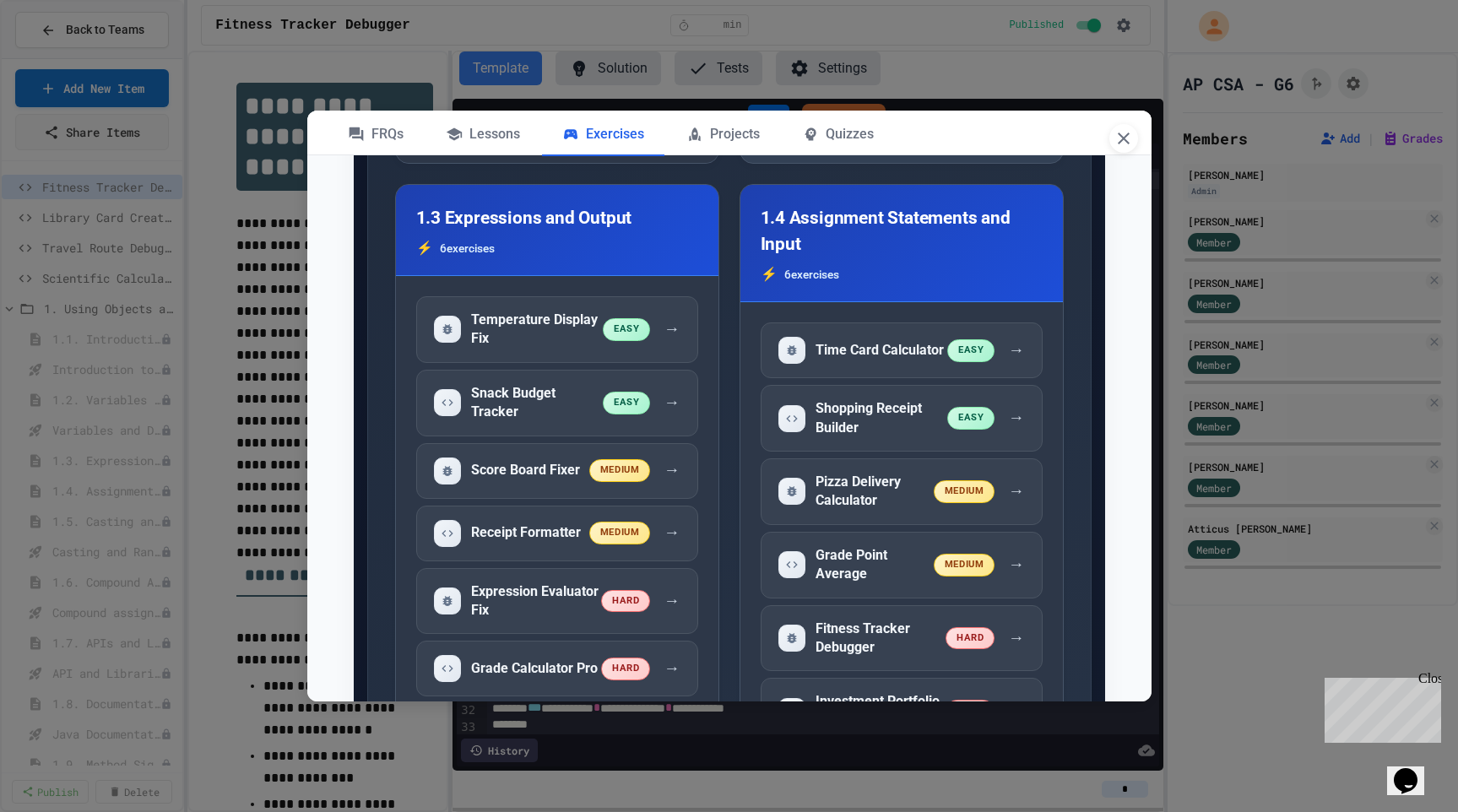
scroll to position [1012, 0]
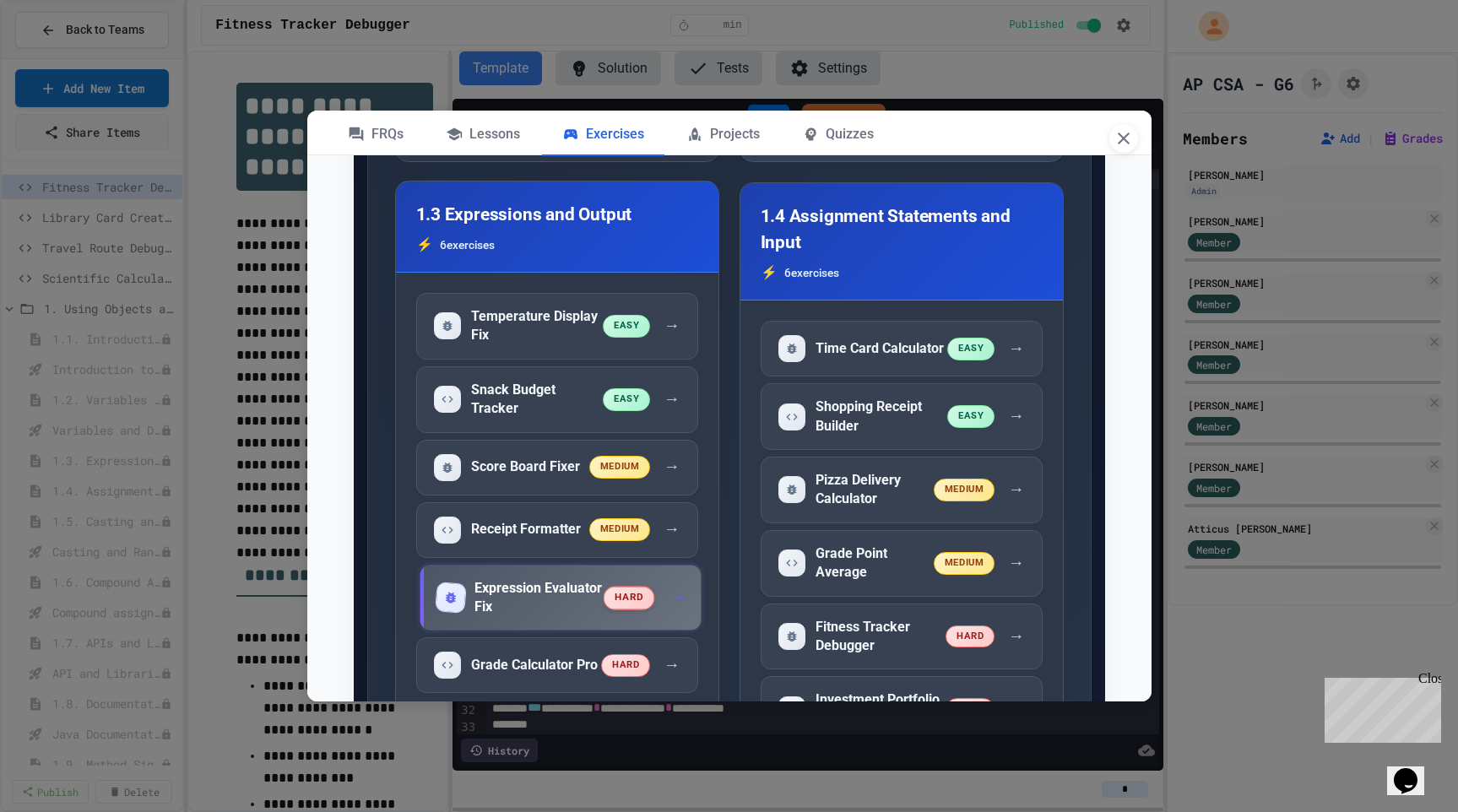
click at [581, 599] on h5 "Expression Evaluator Fix" at bounding box center [541, 598] width 131 height 38
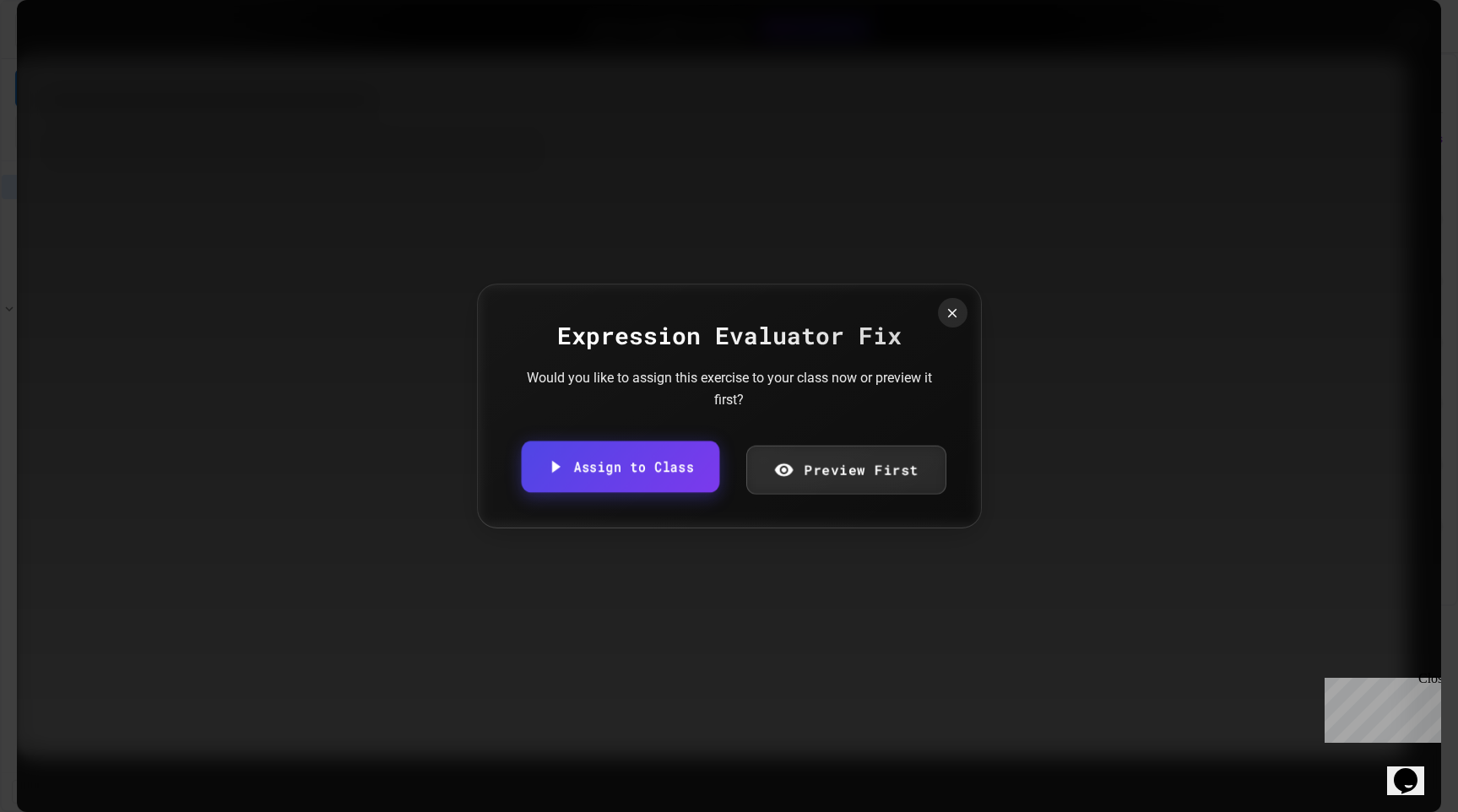
click at [668, 469] on link "Assign to Class" at bounding box center [619, 467] width 198 height 52
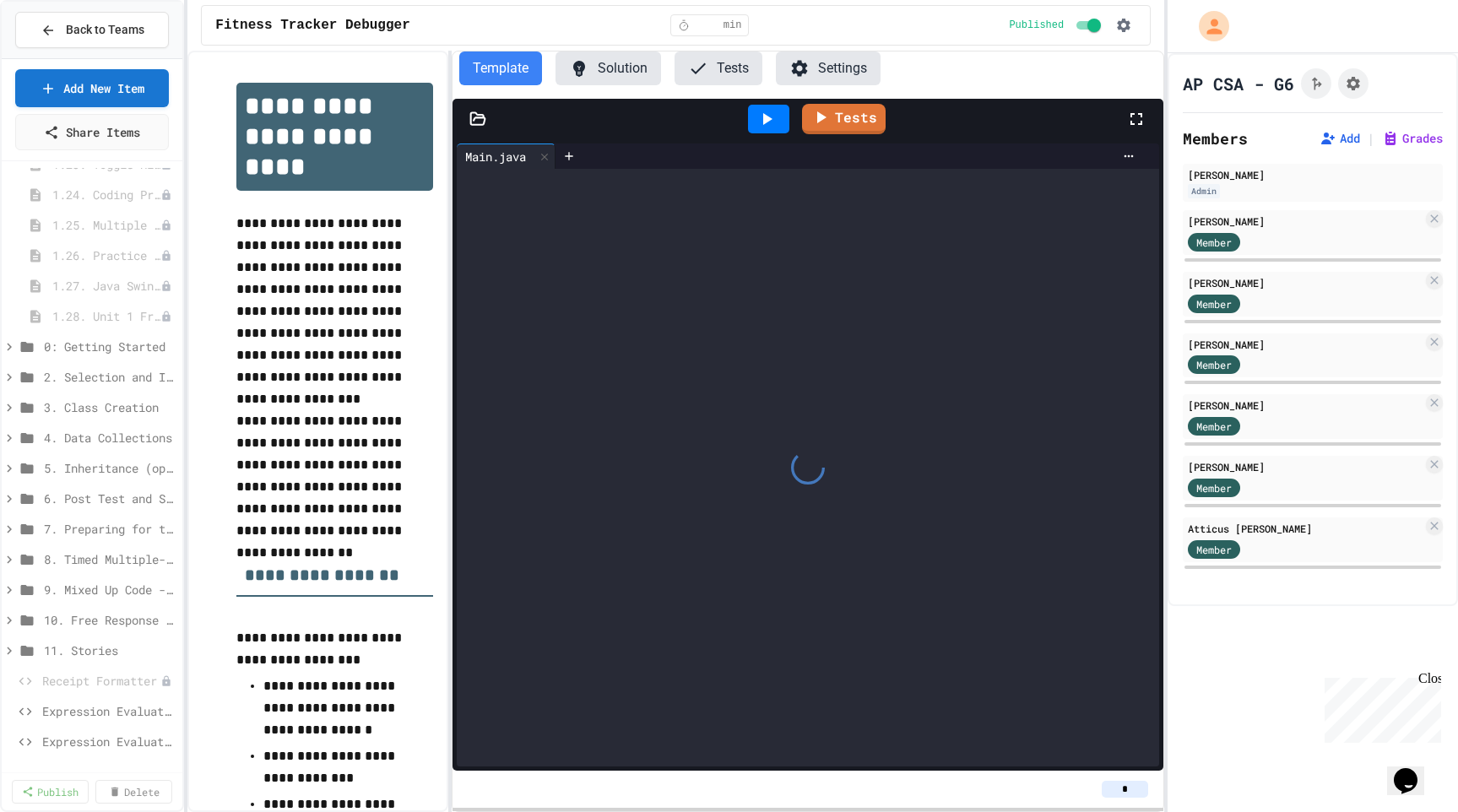
scroll to position [1087, 0]
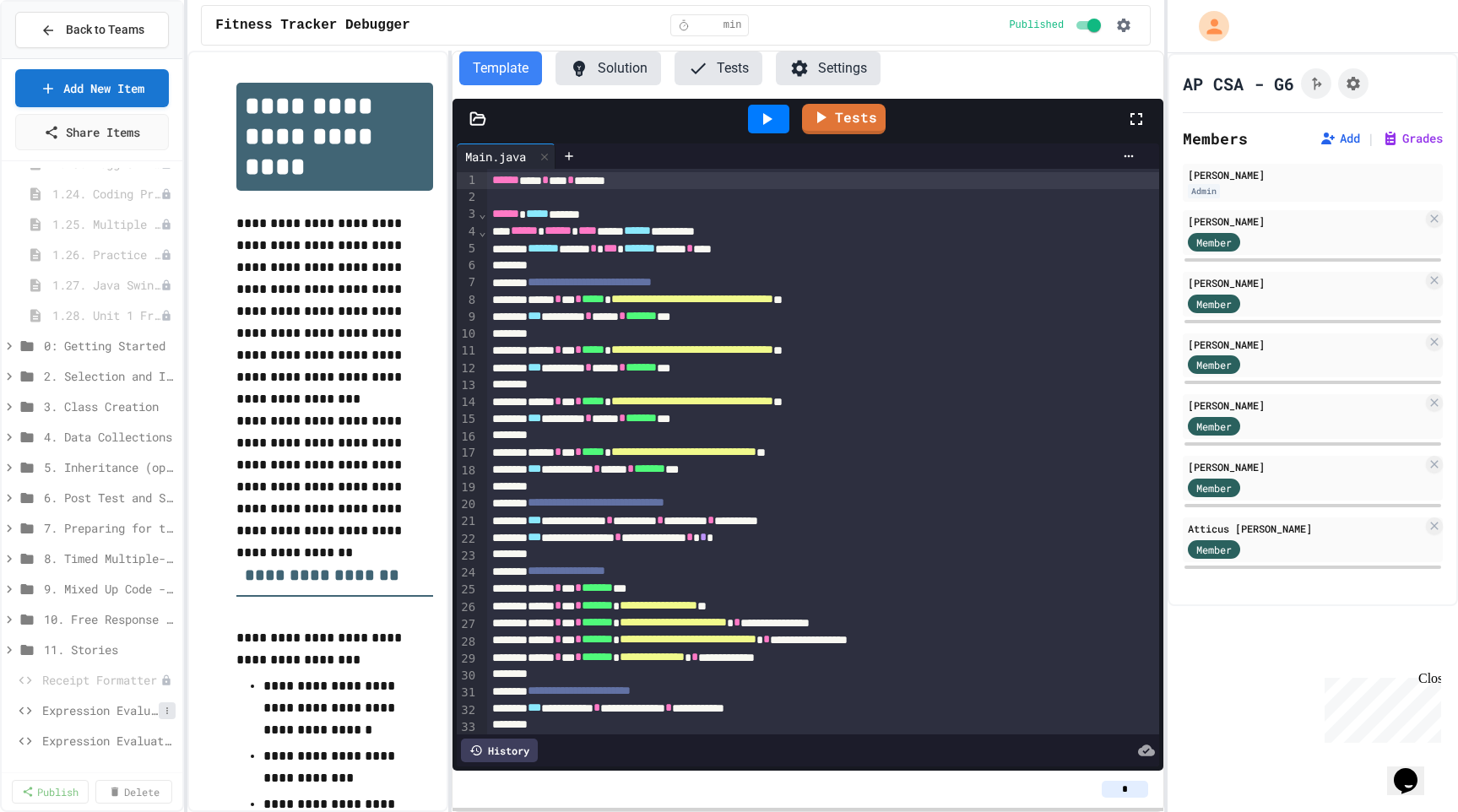
click at [168, 716] on button at bounding box center [167, 711] width 17 height 17
click at [145, 750] on button "Unpublish" at bounding box center [121, 752] width 106 height 31
click at [96, 744] on span "Expression Evaluator Fix" at bounding box center [99, 741] width 116 height 18
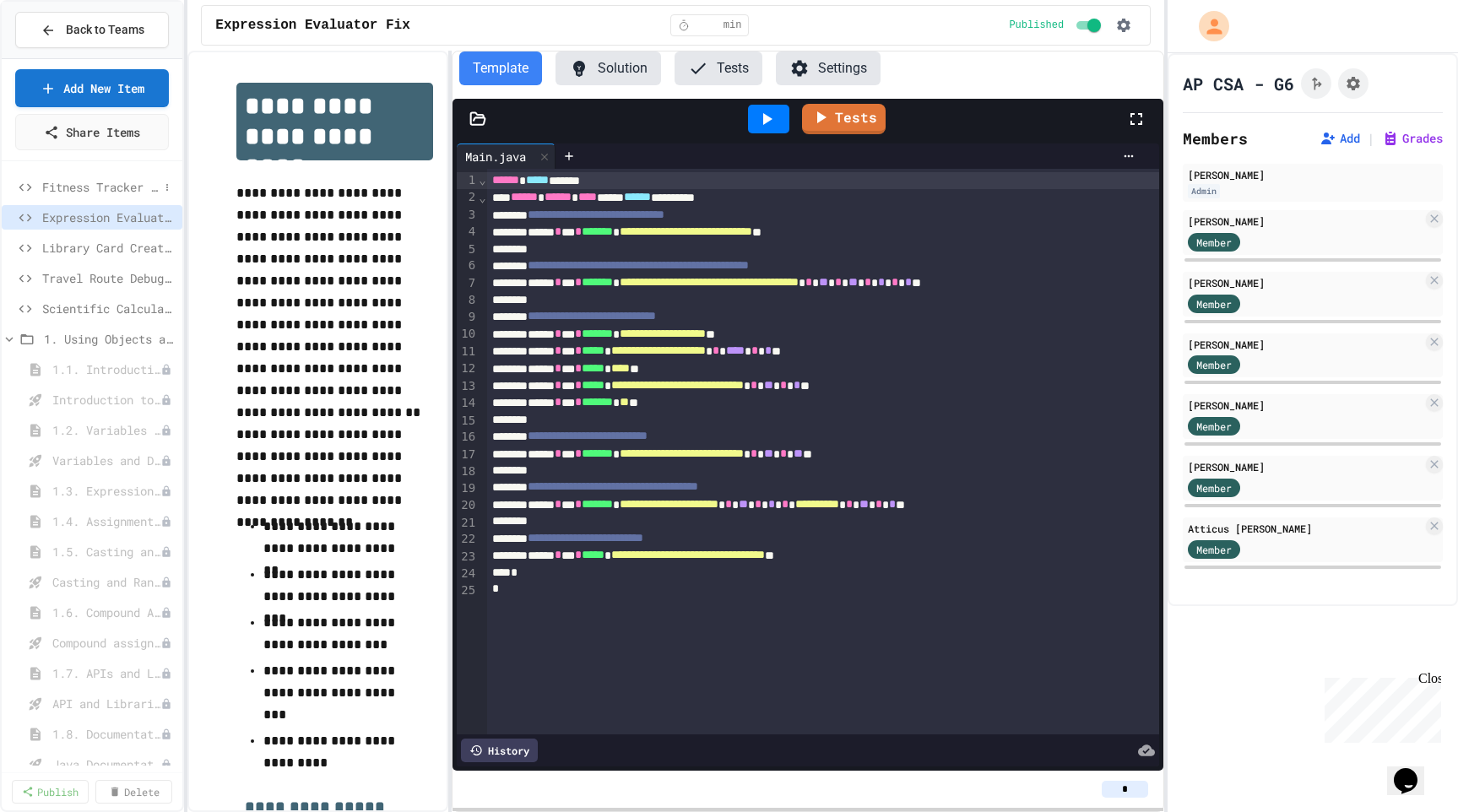
click at [87, 188] on span "Fitness Tracker Debugger" at bounding box center [99, 187] width 116 height 18
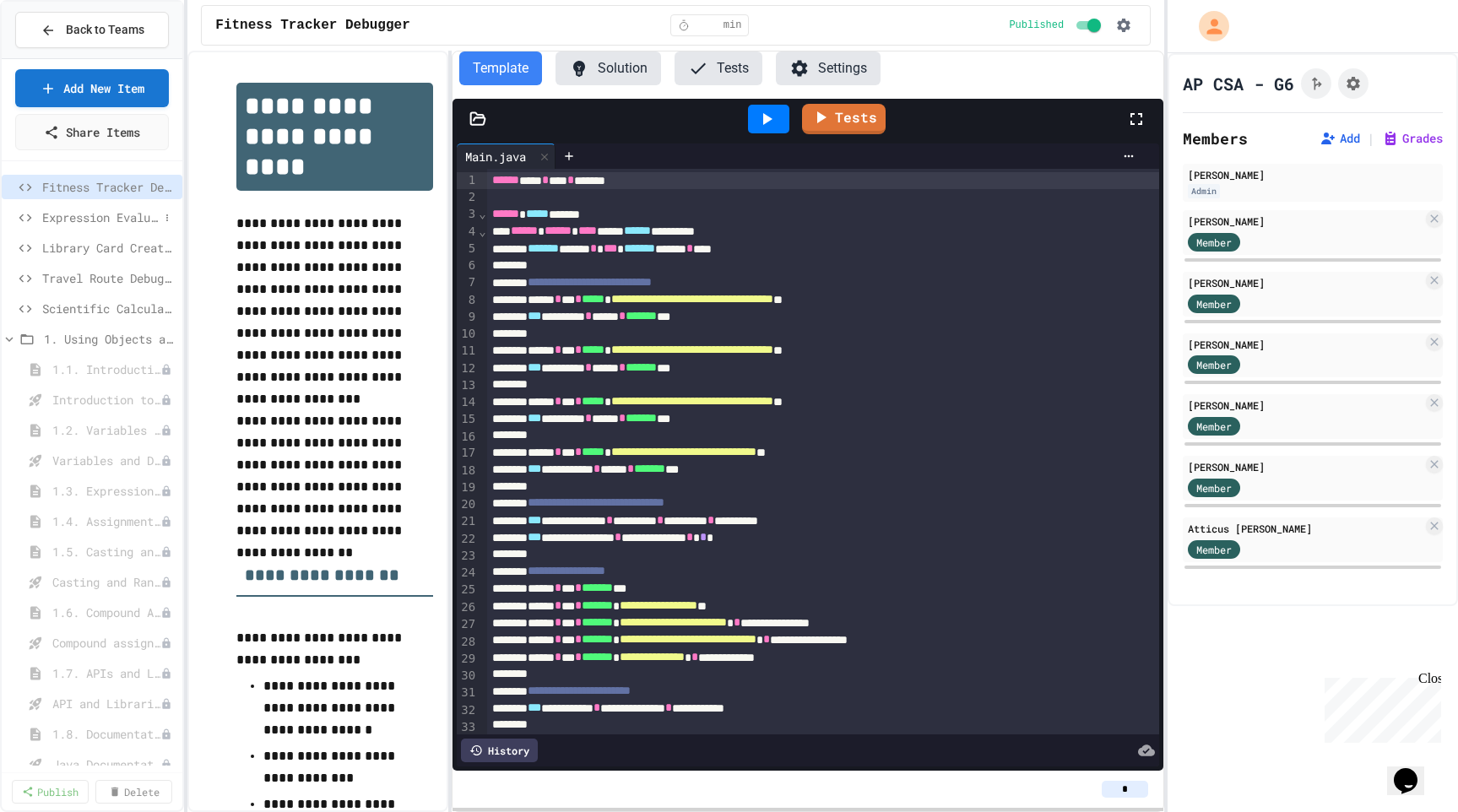
click at [99, 219] on span "Expression Evaluator Fix" at bounding box center [99, 218] width 116 height 18
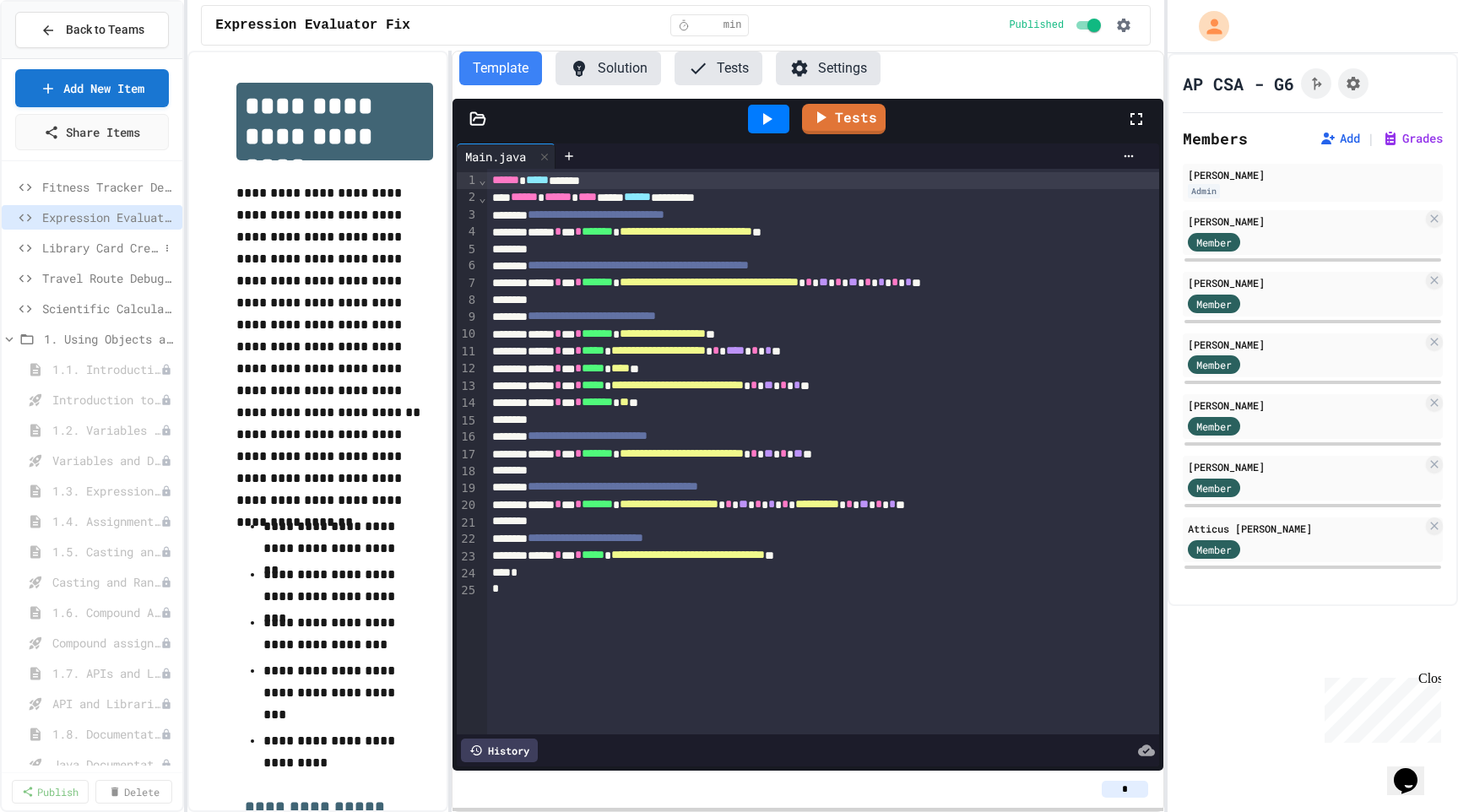
click at [102, 244] on span "Library Card Creator" at bounding box center [99, 247] width 116 height 18
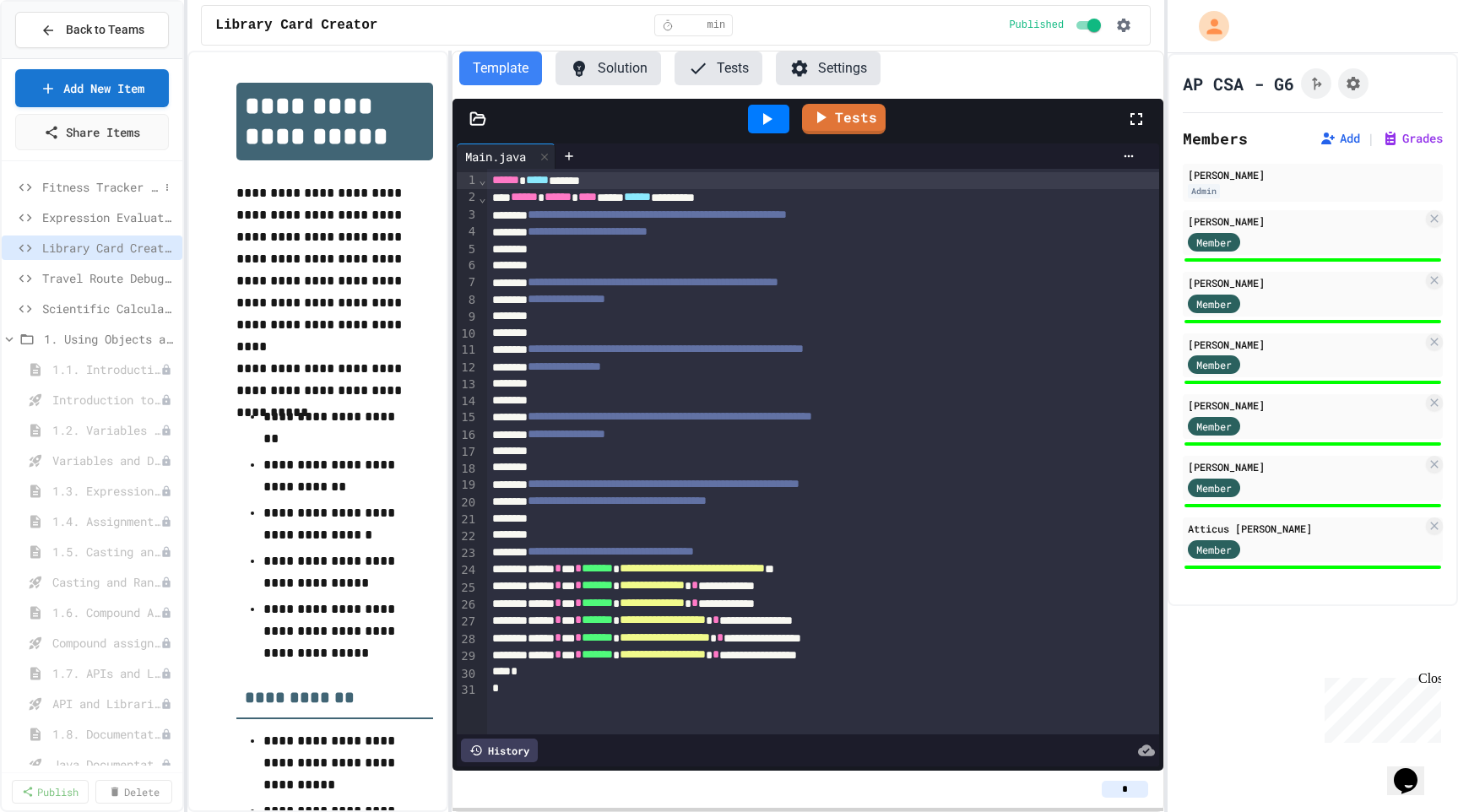
click at [91, 186] on span "Fitness Tracker Debugger" at bounding box center [99, 187] width 116 height 18
